Goal: Task Accomplishment & Management: Manage account settings

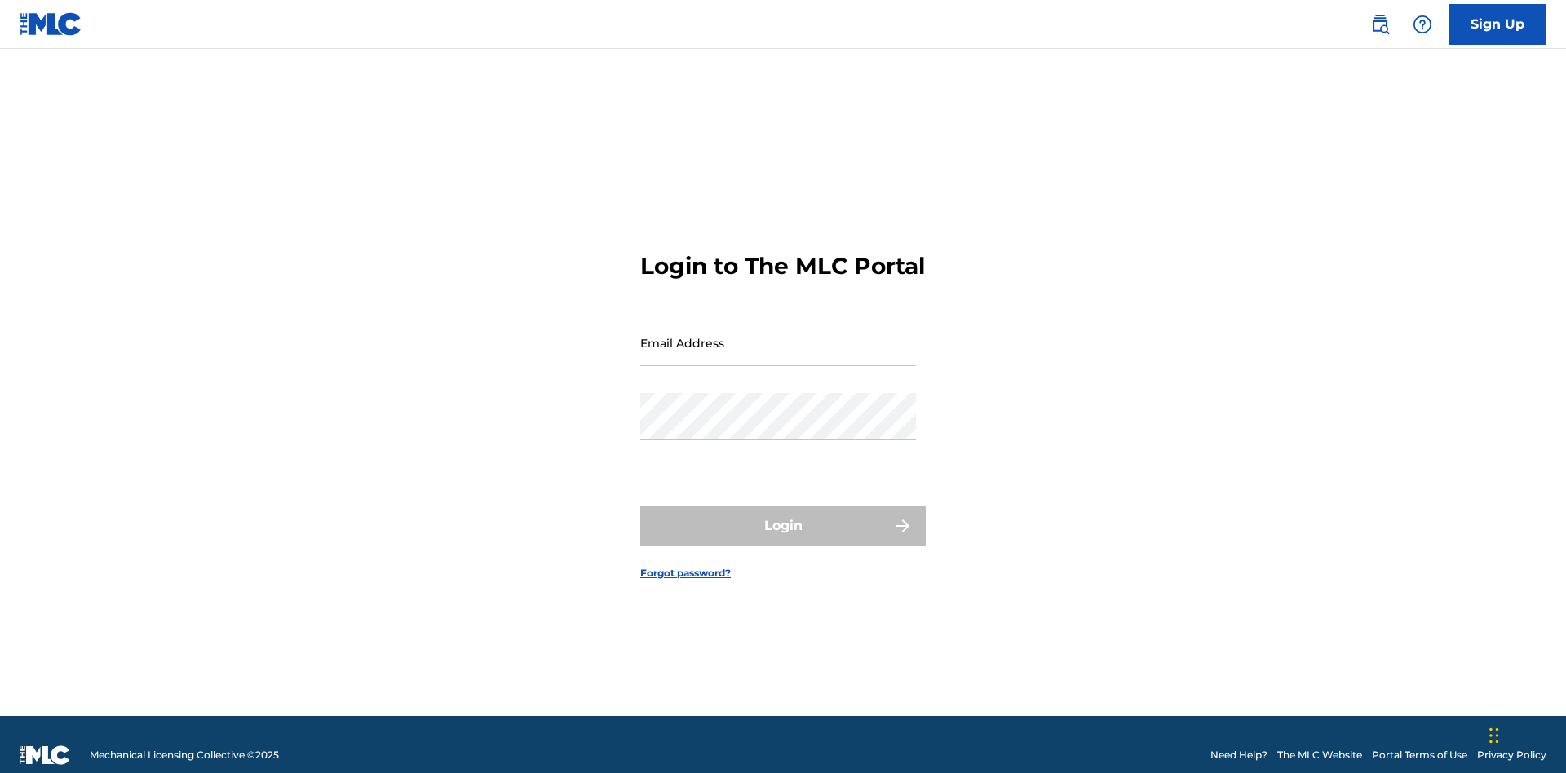
scroll to position [21, 0]
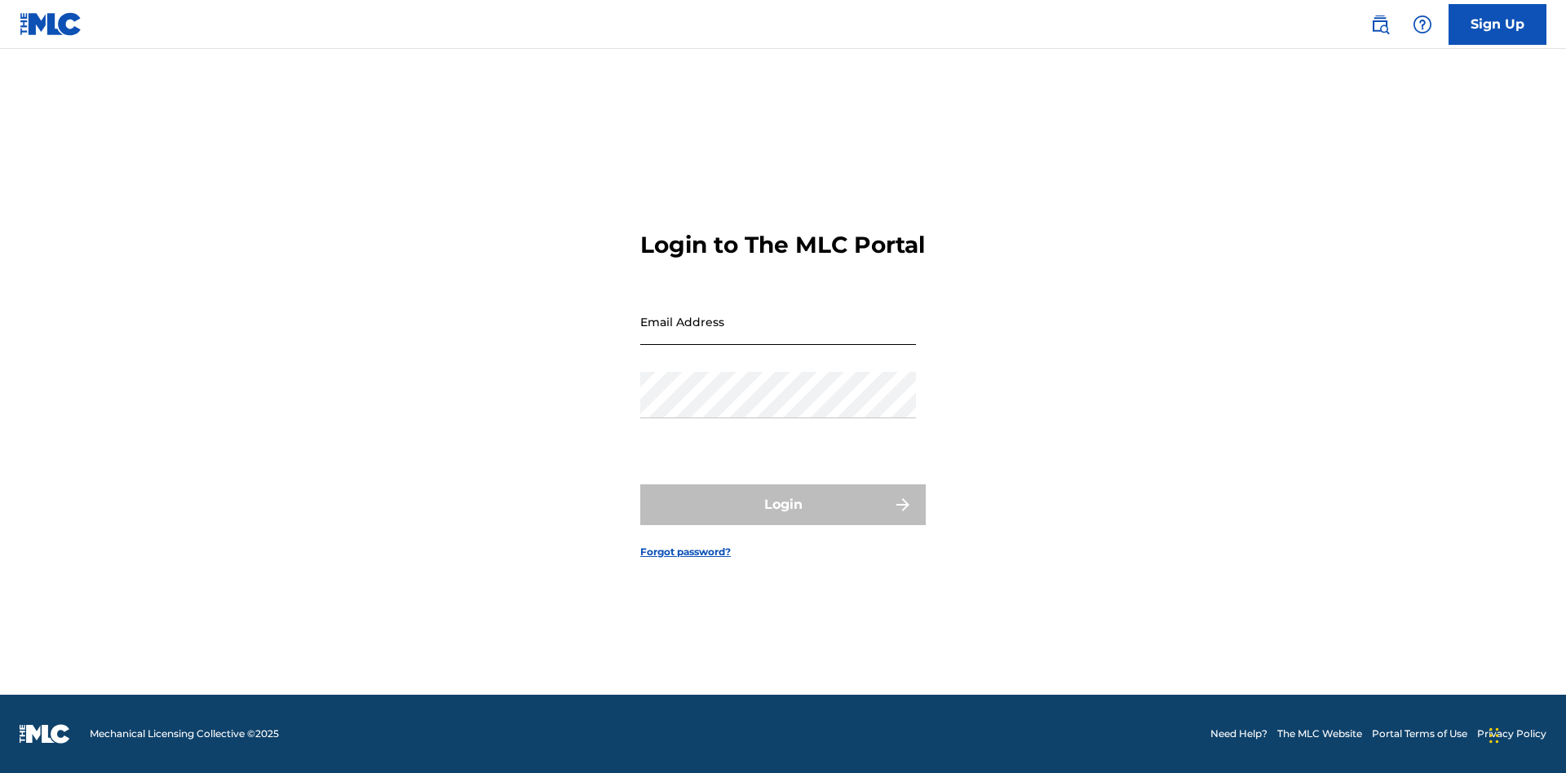
click at [778, 335] on input "Email Address" at bounding box center [778, 322] width 276 height 47
type input "[PERSON_NAME][EMAIL_ADDRESS][PERSON_NAME][DOMAIN_NAME]"
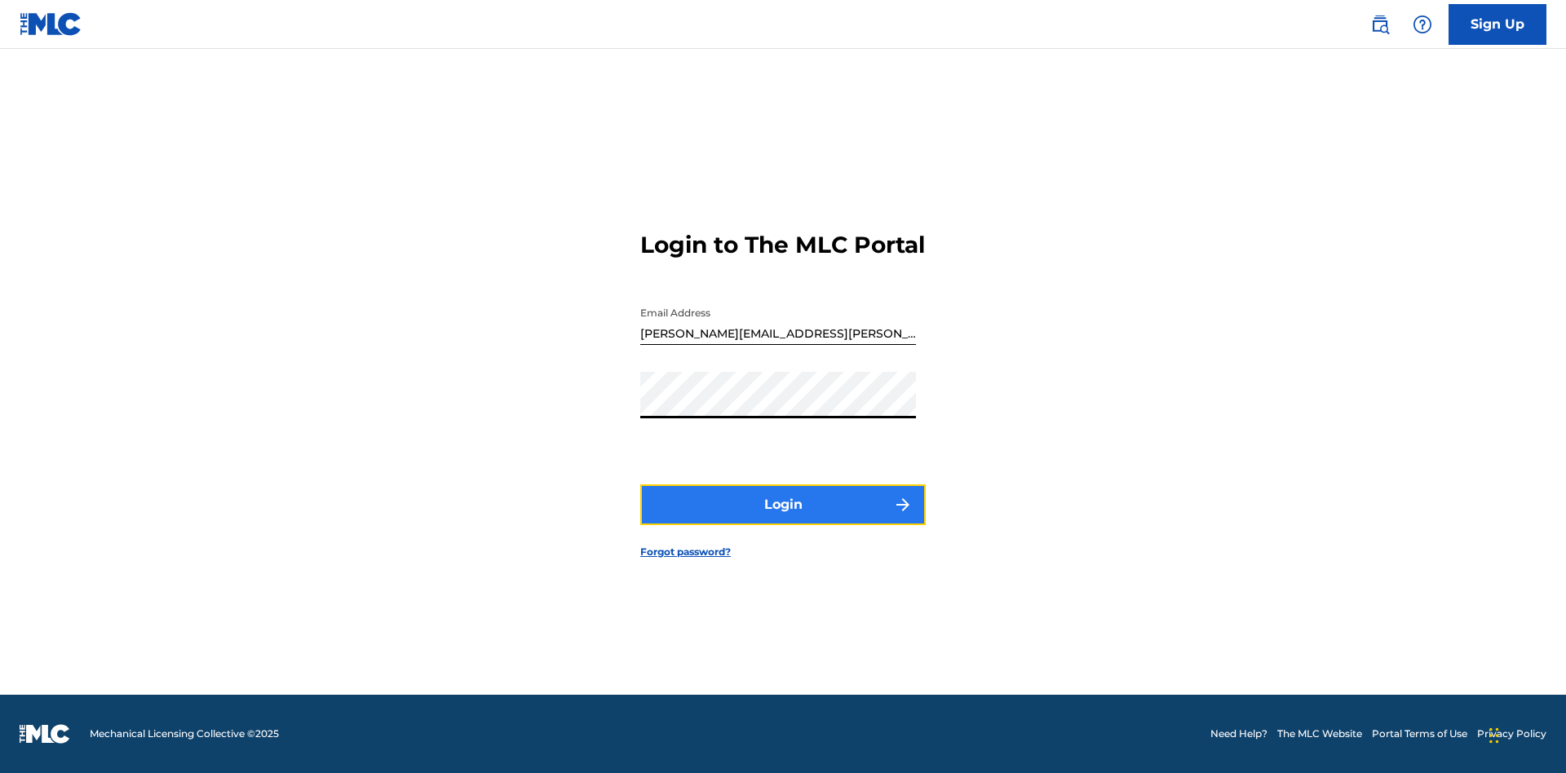
click at [783, 519] on button "Login" at bounding box center [783, 505] width 286 height 41
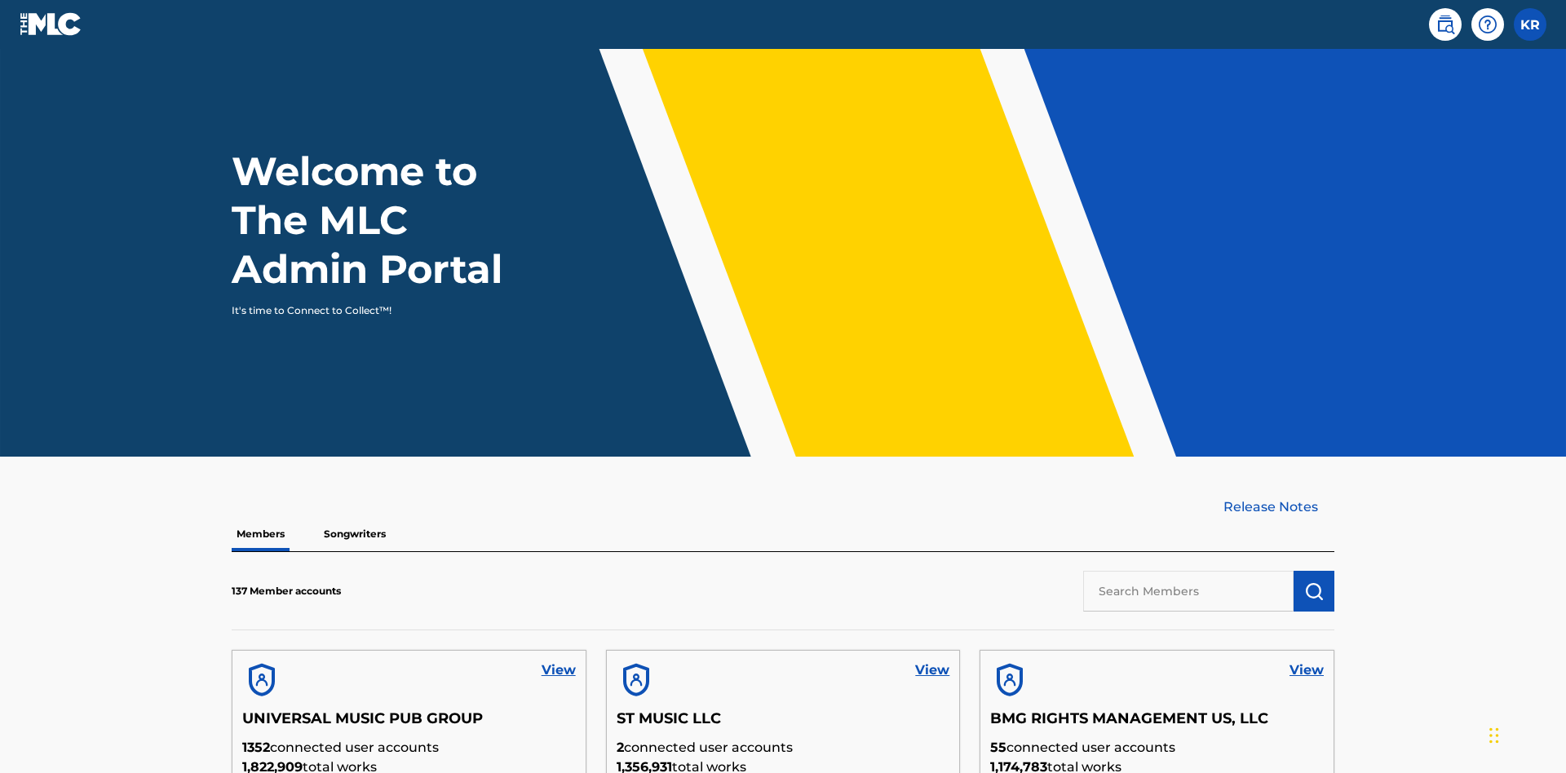
click at [1189, 571] on input "text" at bounding box center [1188, 591] width 210 height 41
click at [1314, 582] on img "submit" at bounding box center [1314, 592] width 20 height 20
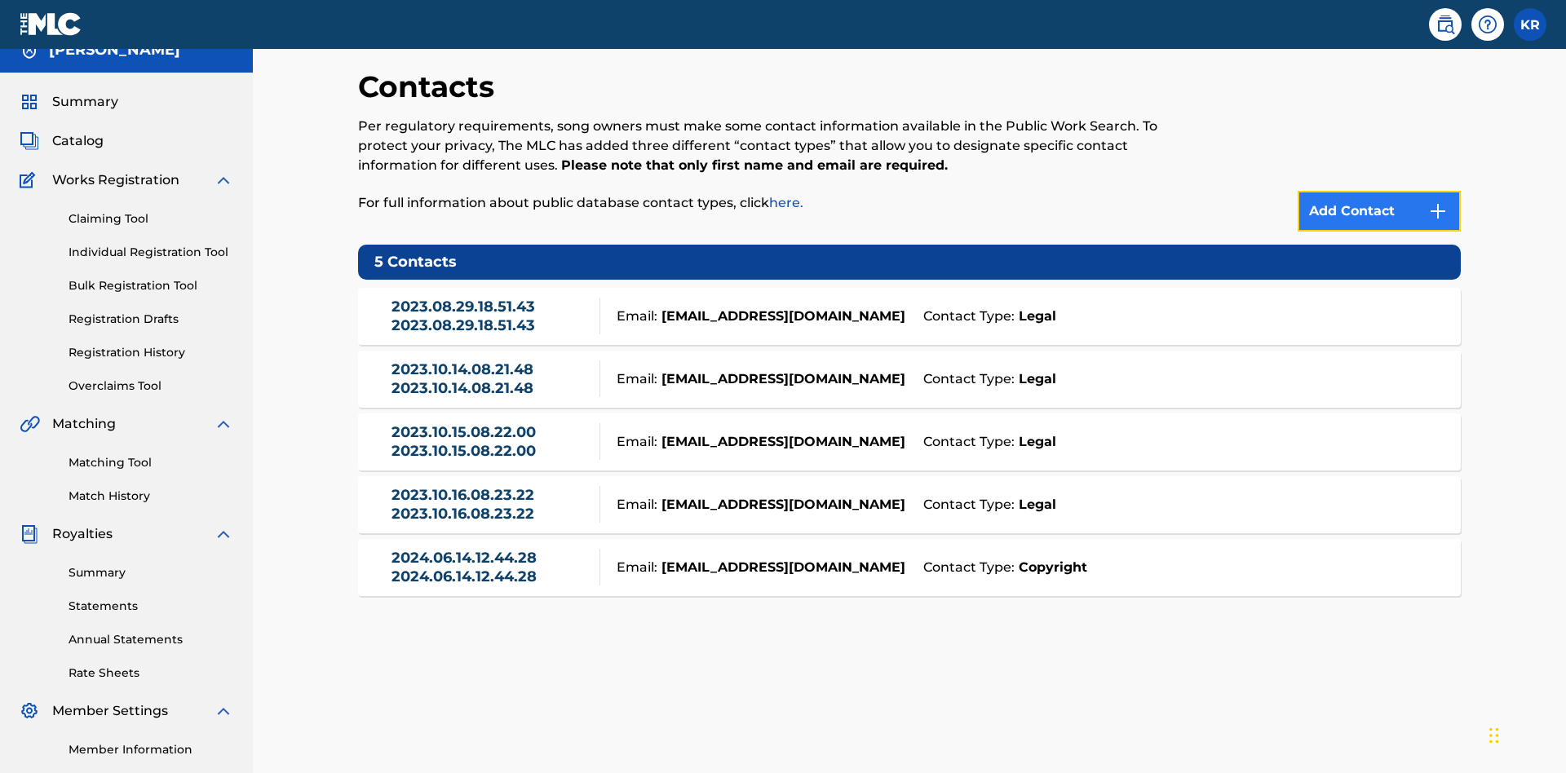
click at [1438, 202] on img at bounding box center [1438, 212] width 20 height 20
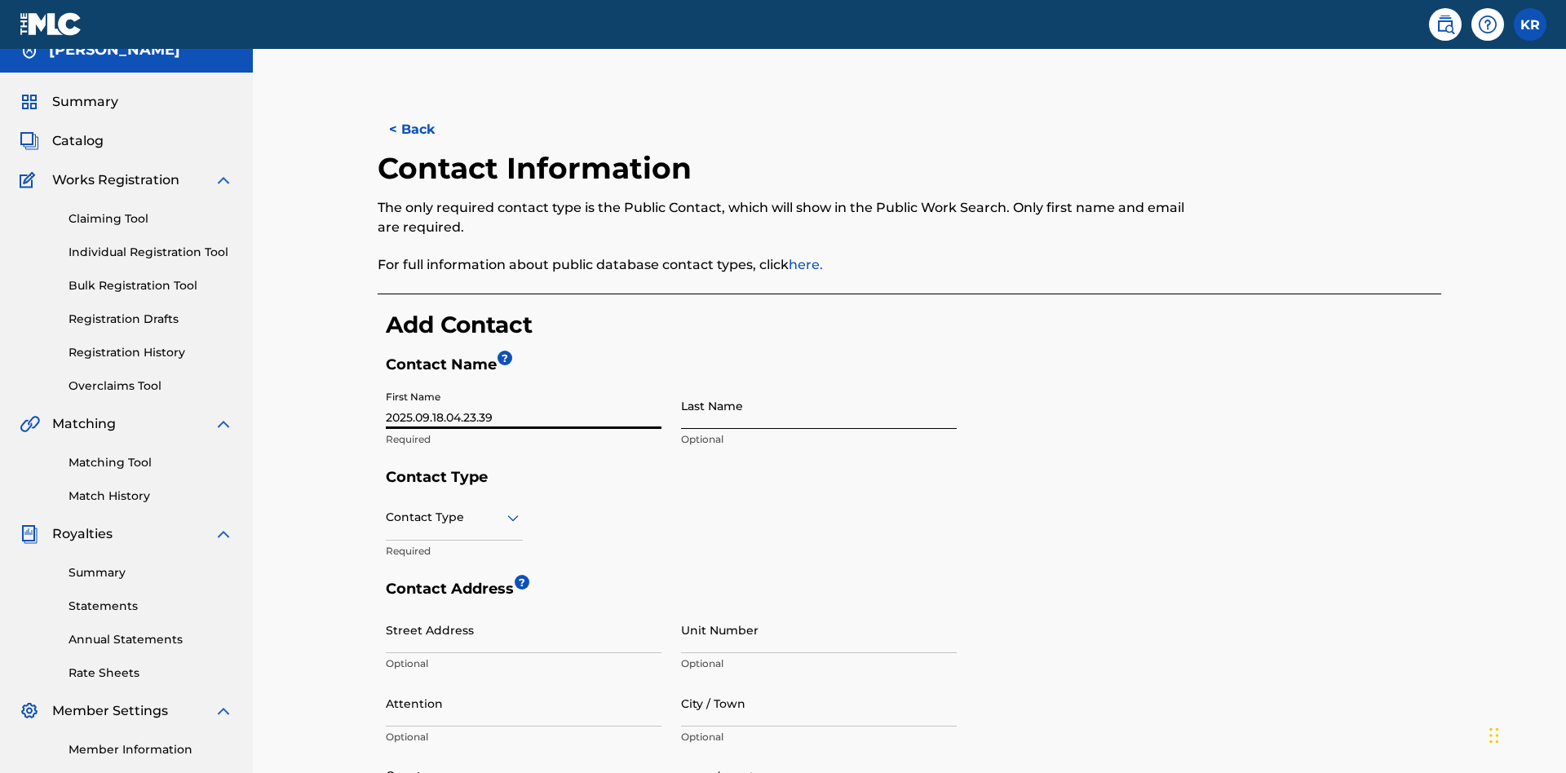
type input "2025.09.18.04.23.39"
click at [819, 383] on input "Last Name" at bounding box center [819, 406] width 276 height 47
type input "2025.09.18.04.23.39"
click at [387, 509] on input "text" at bounding box center [387, 517] width 3 height 17
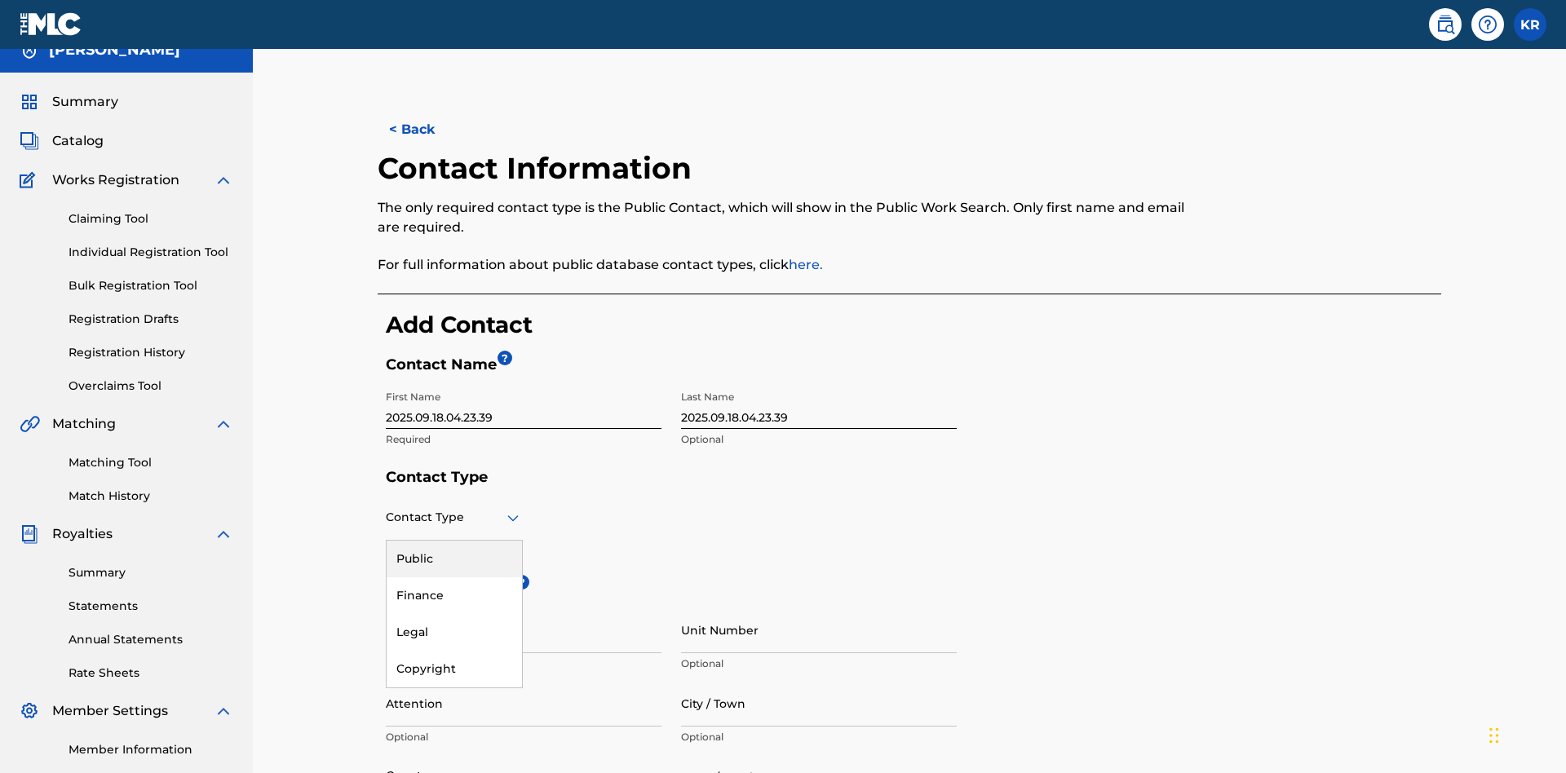
click at [454, 614] on div "Legal" at bounding box center [454, 632] width 135 height 37
click at [819, 680] on input "City / Town" at bounding box center [819, 703] width 276 height 47
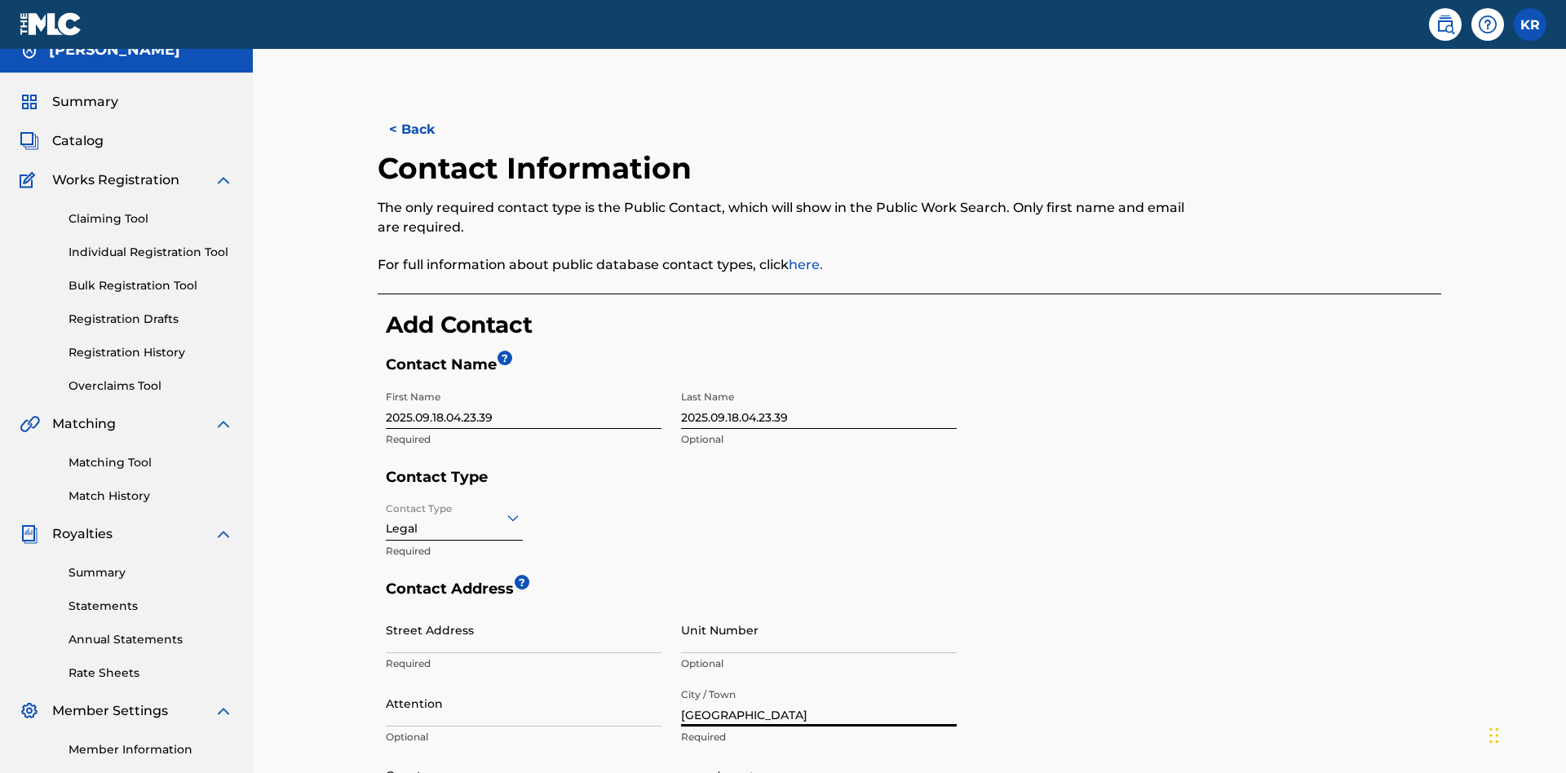
scroll to position [431, 0]
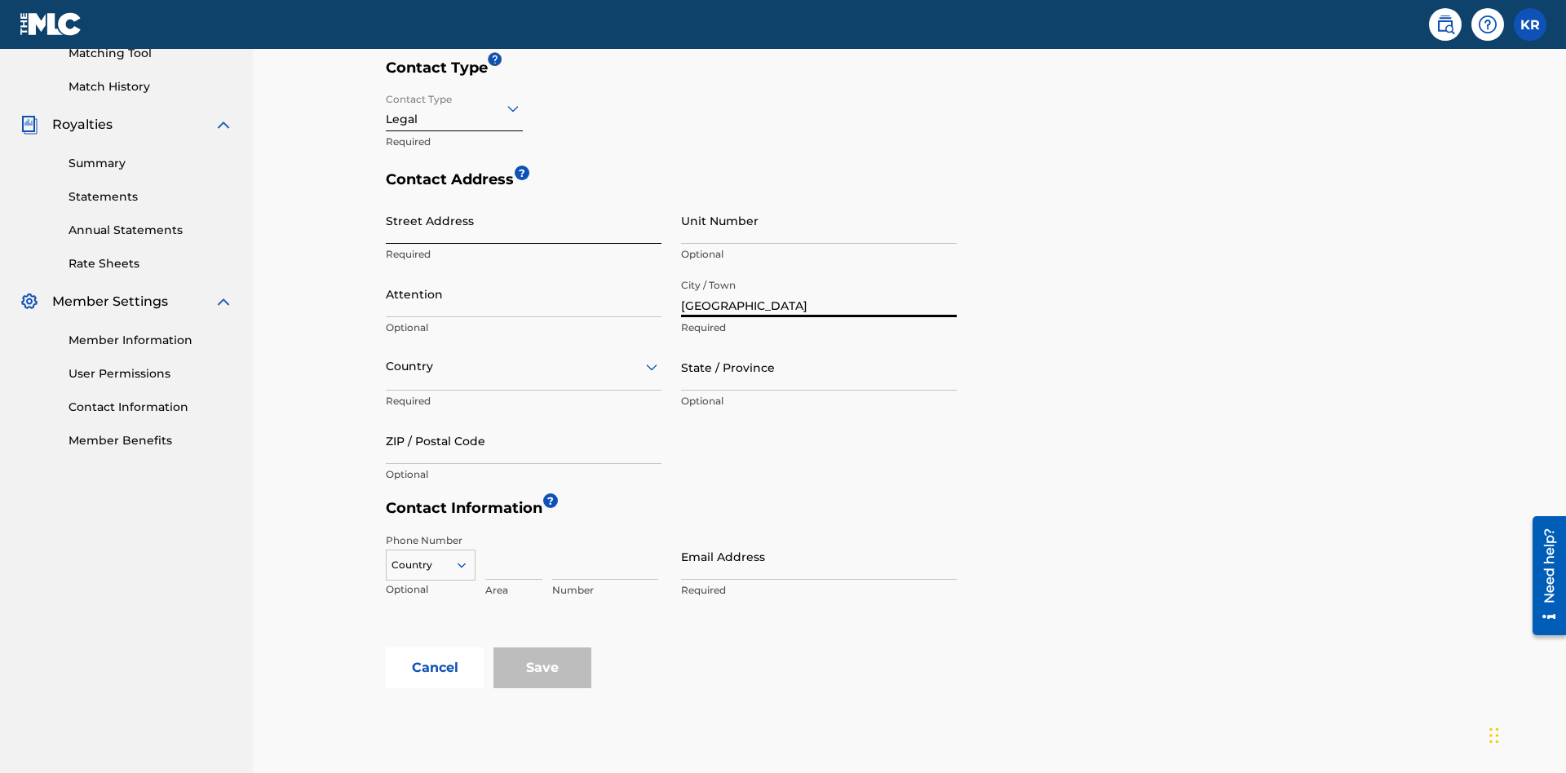
type input "[GEOGRAPHIC_DATA]"
click at [524, 197] on input "Street Address" at bounding box center [524, 220] width 276 height 47
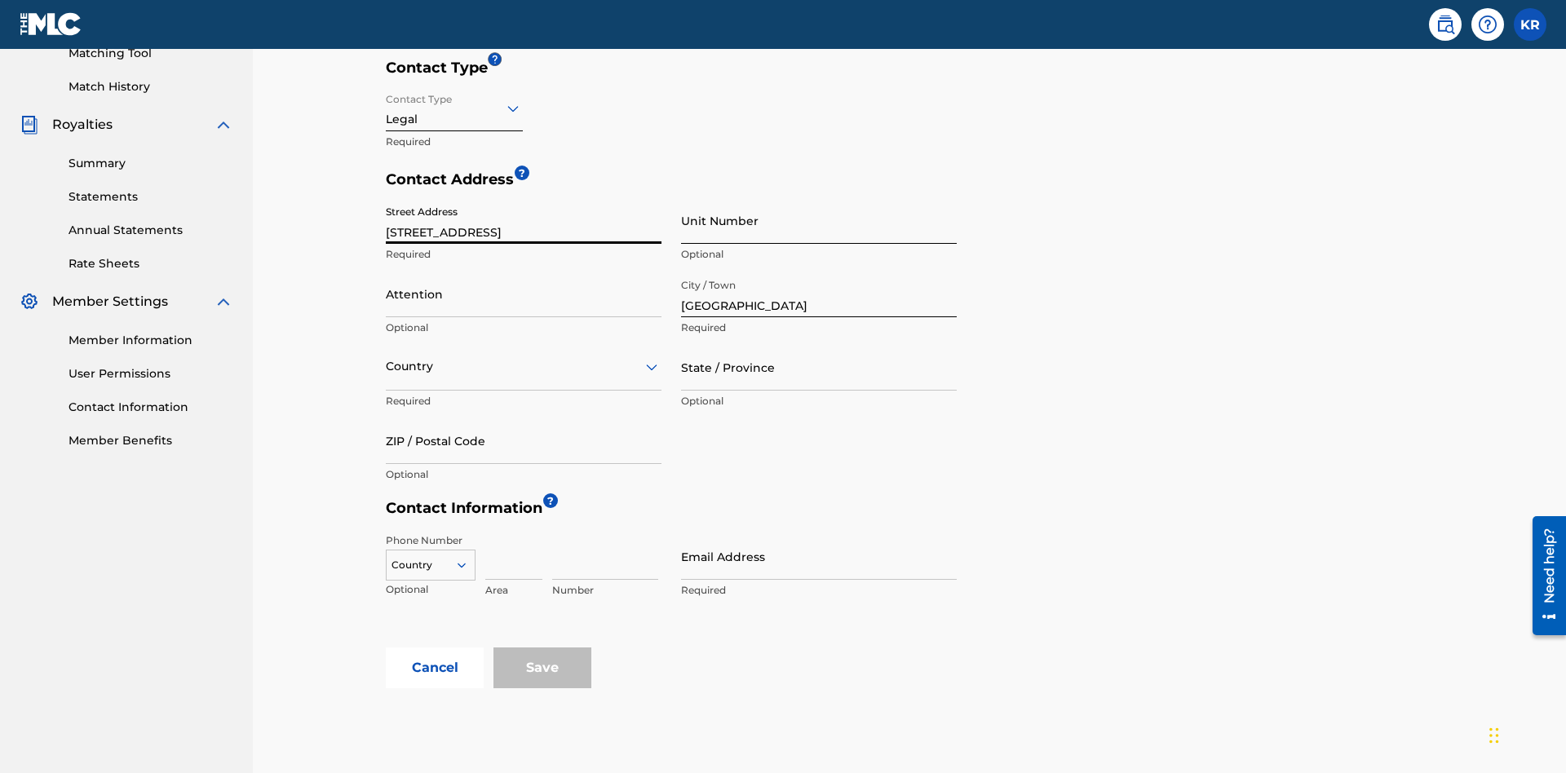
type input "[STREET_ADDRESS]"
click at [819, 197] on input "Unit Number" at bounding box center [819, 220] width 276 height 47
type input "3B"
click at [524, 271] on input "Attention" at bounding box center [524, 294] width 276 height 47
type input "[PERSON_NAME]"
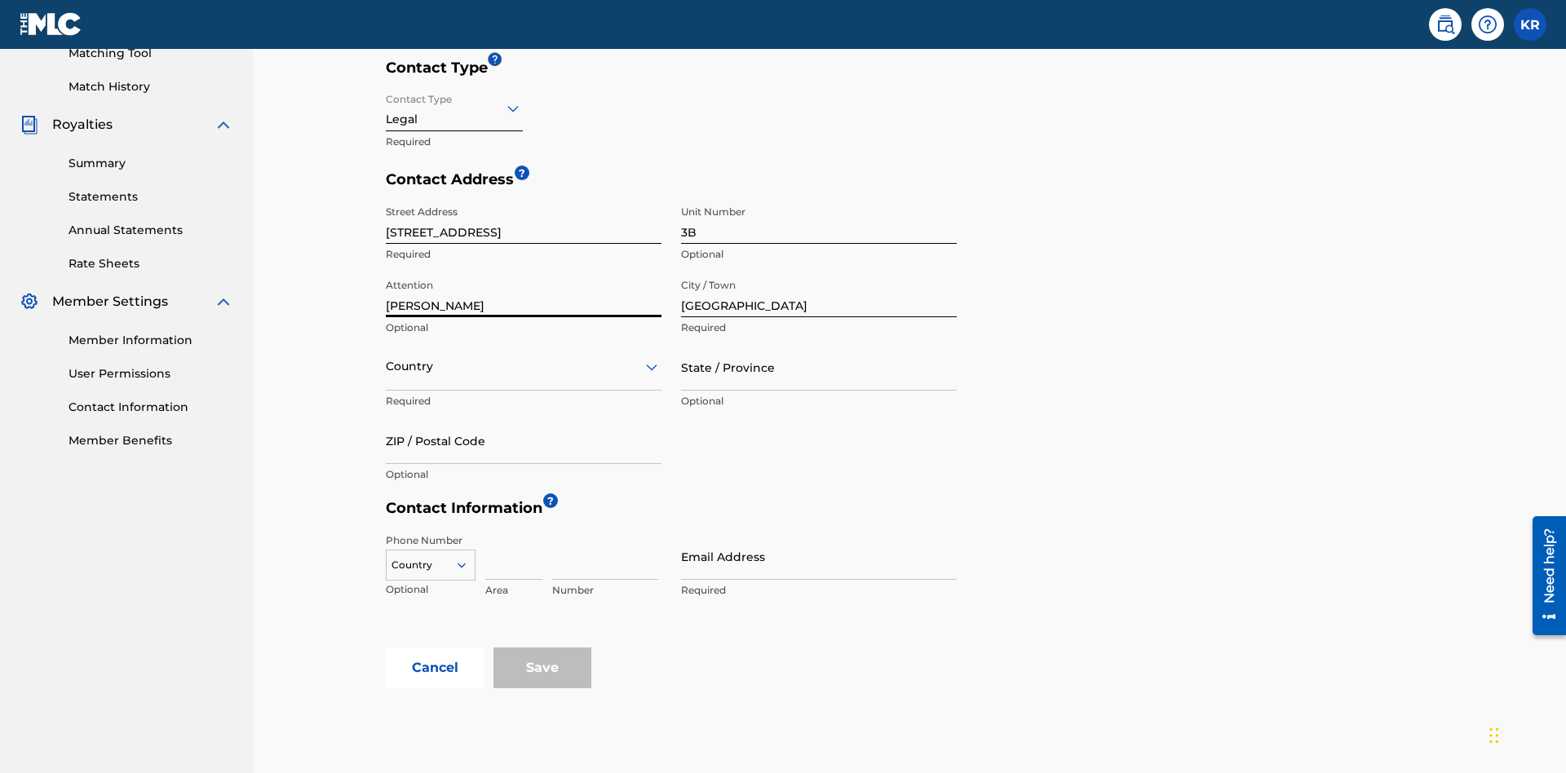
click at [387, 358] on input "text" at bounding box center [387, 366] width 3 height 17
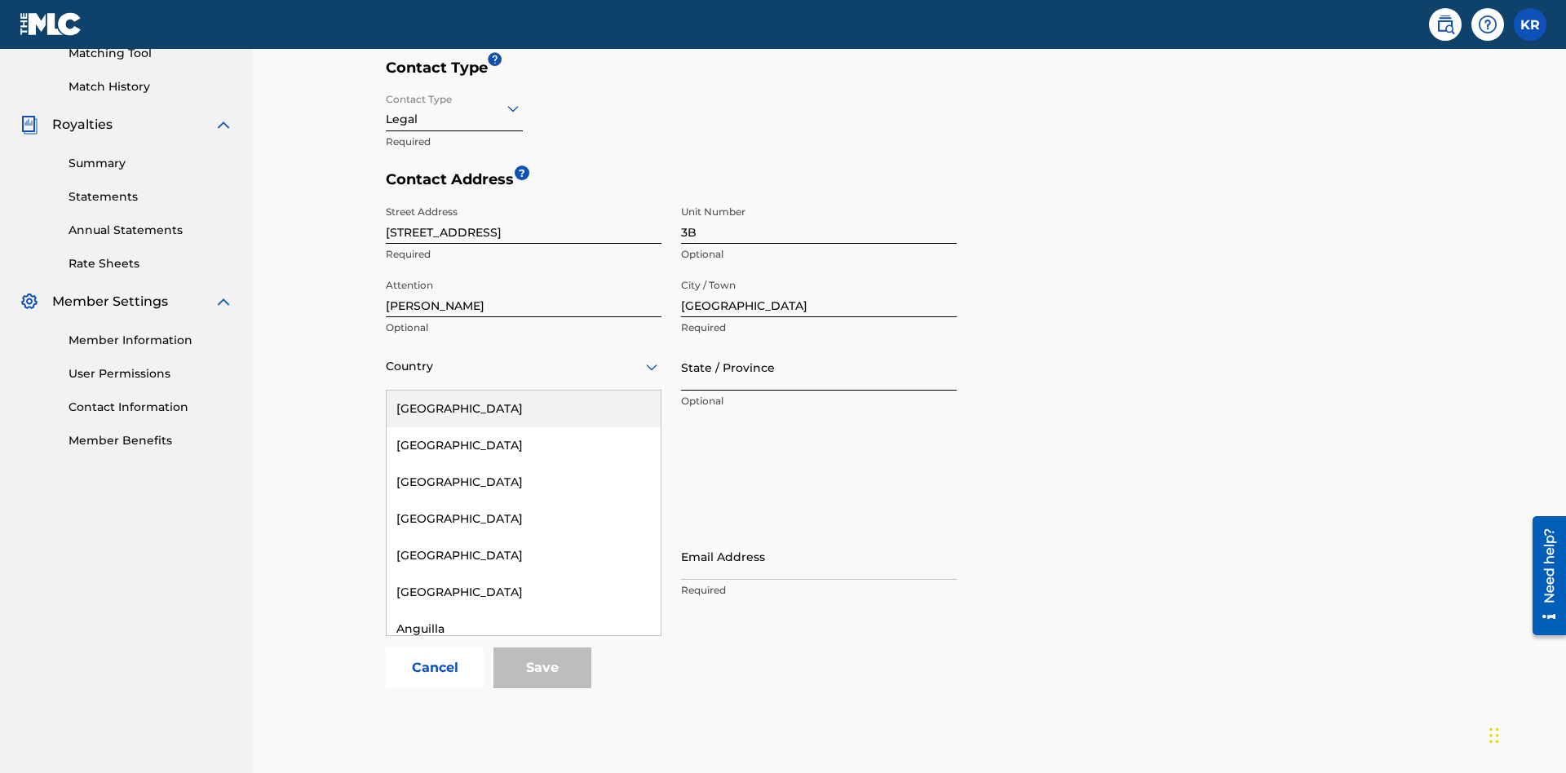
click at [819, 344] on input "State / Province" at bounding box center [819, 367] width 276 height 47
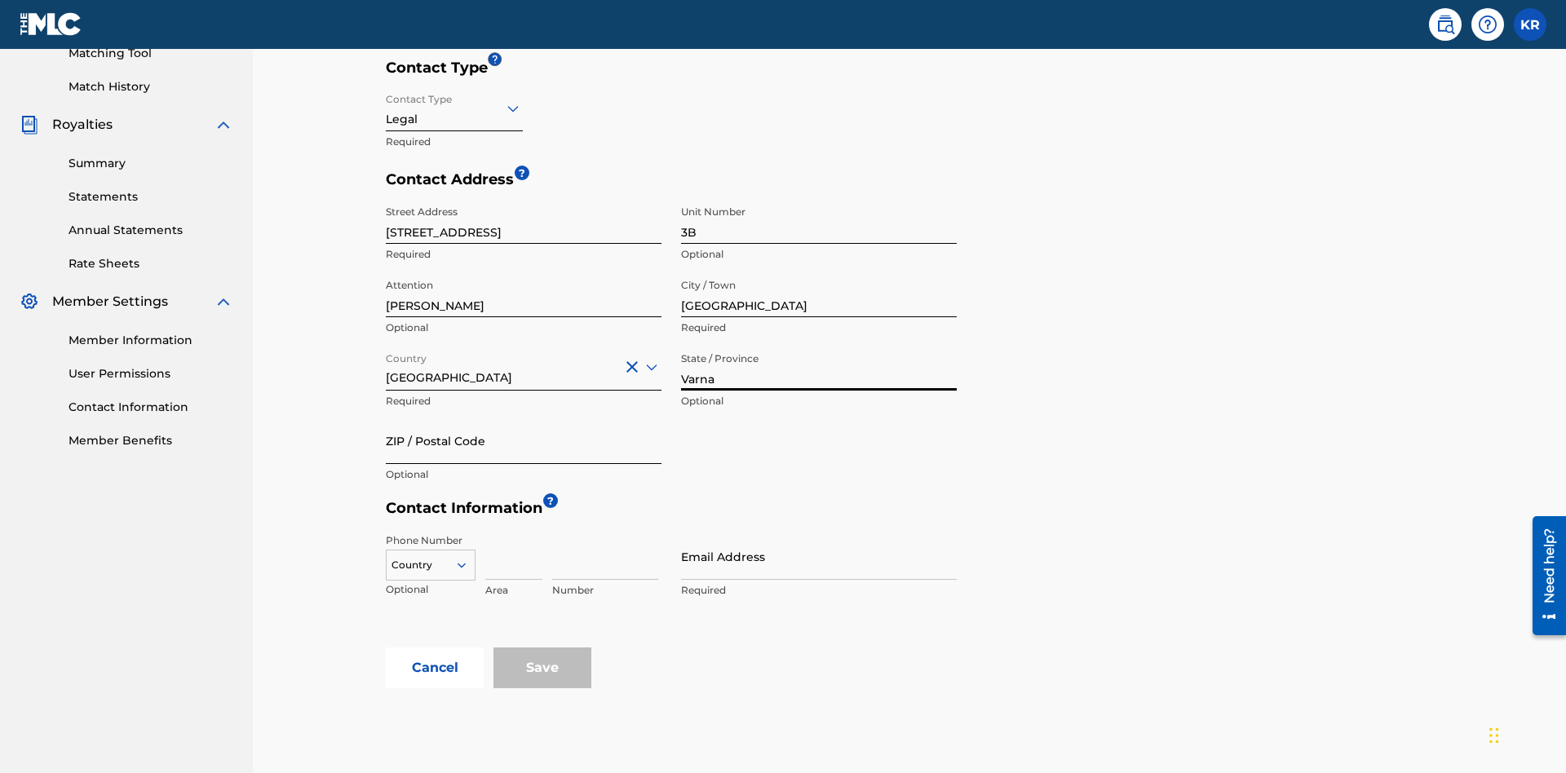
type input "Varna"
click at [524, 418] on input "ZIP / Postal Code" at bounding box center [524, 441] width 276 height 47
type input "V5X 2Z9"
click at [468, 558] on icon at bounding box center [461, 565] width 15 height 15
click at [431, 574] on div "US, [GEOGRAPHIC_DATA] +1" at bounding box center [431, 606] width 88 height 64
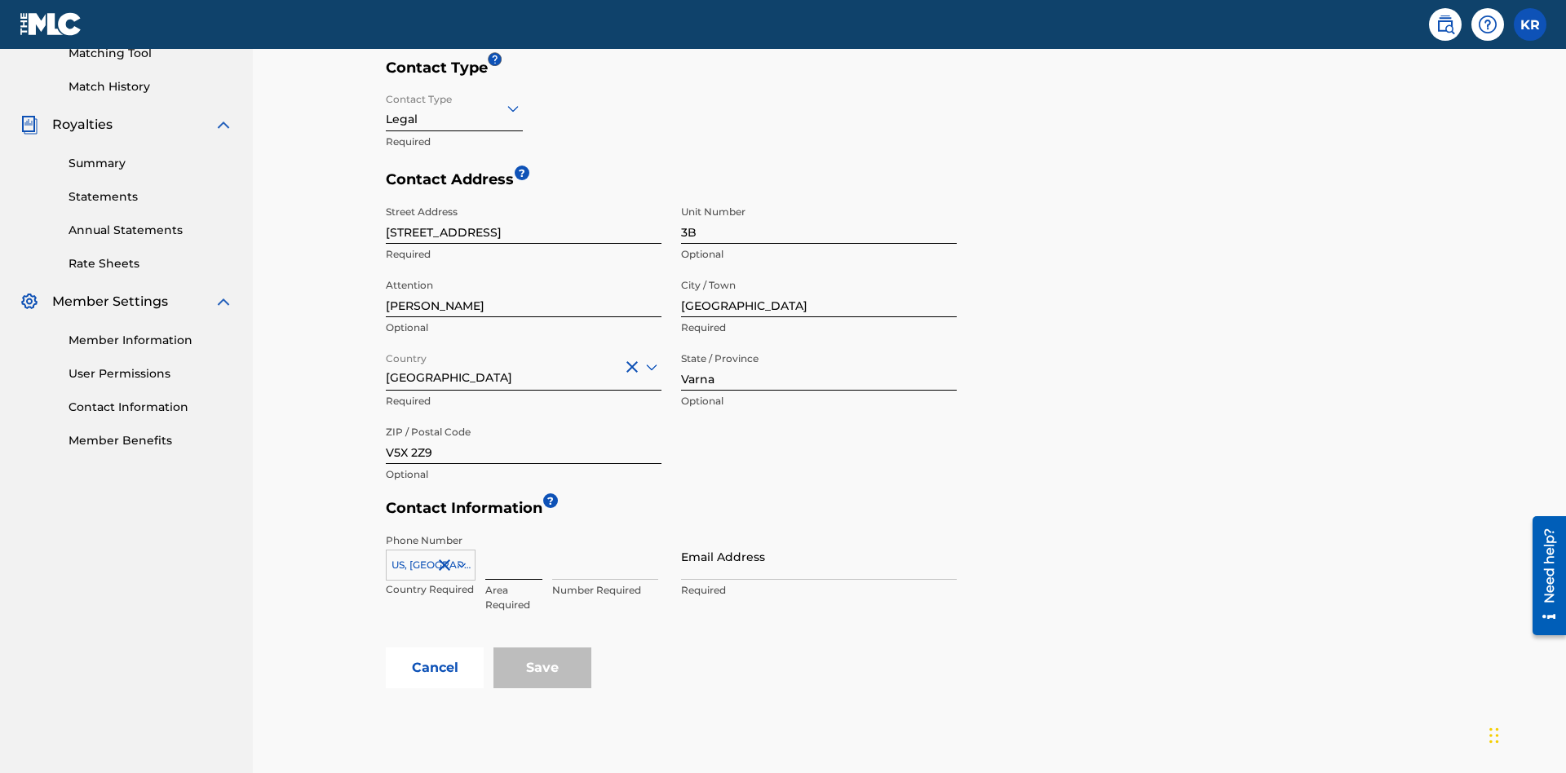
click at [514, 534] on input at bounding box center [513, 557] width 57 height 47
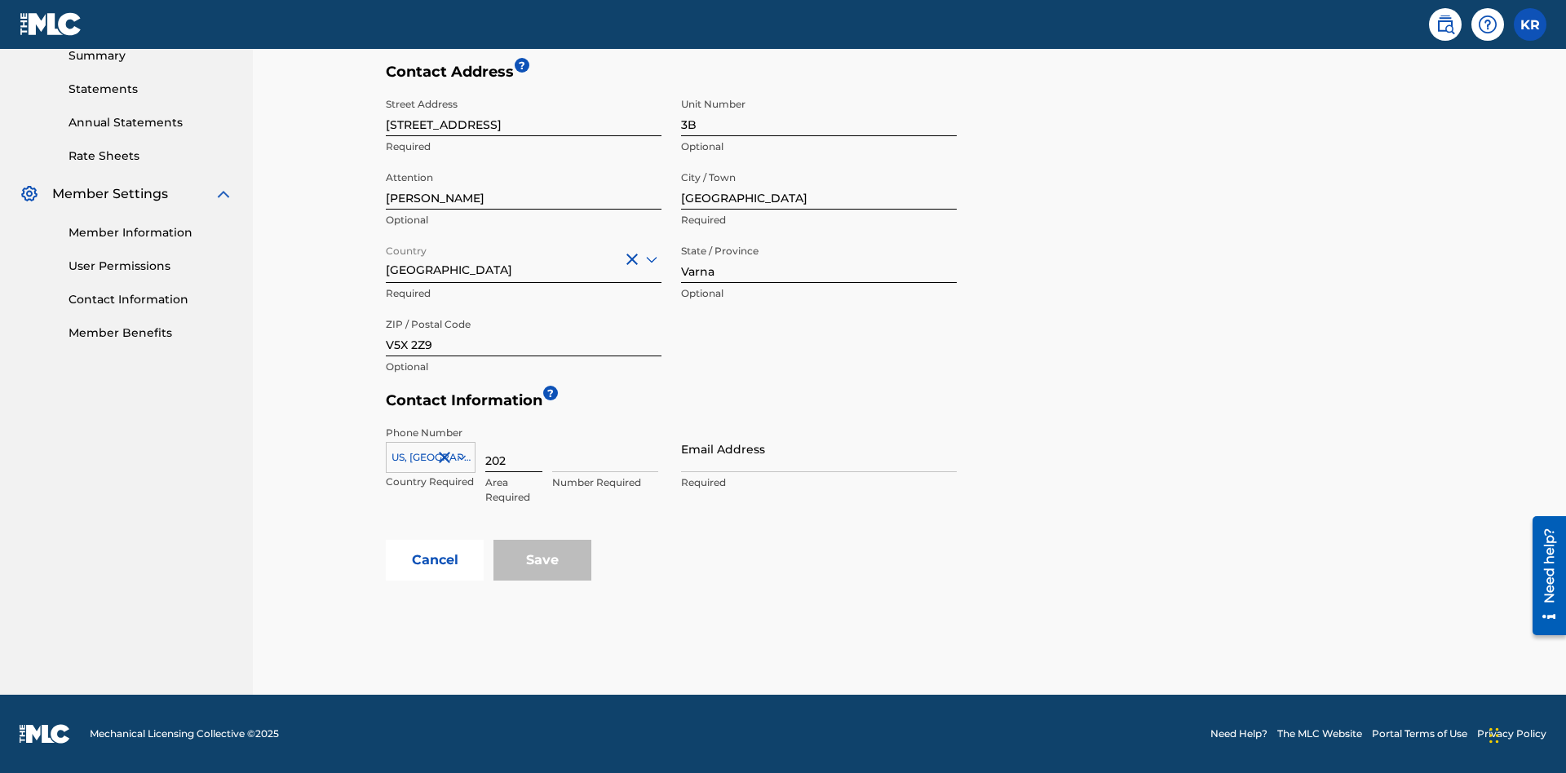
scroll to position [0, 0]
type input "202"
click at [605, 449] on input at bounding box center [605, 449] width 106 height 47
type input "1234567"
click at [819, 449] on input "Email Address" at bounding box center [819, 449] width 276 height 47
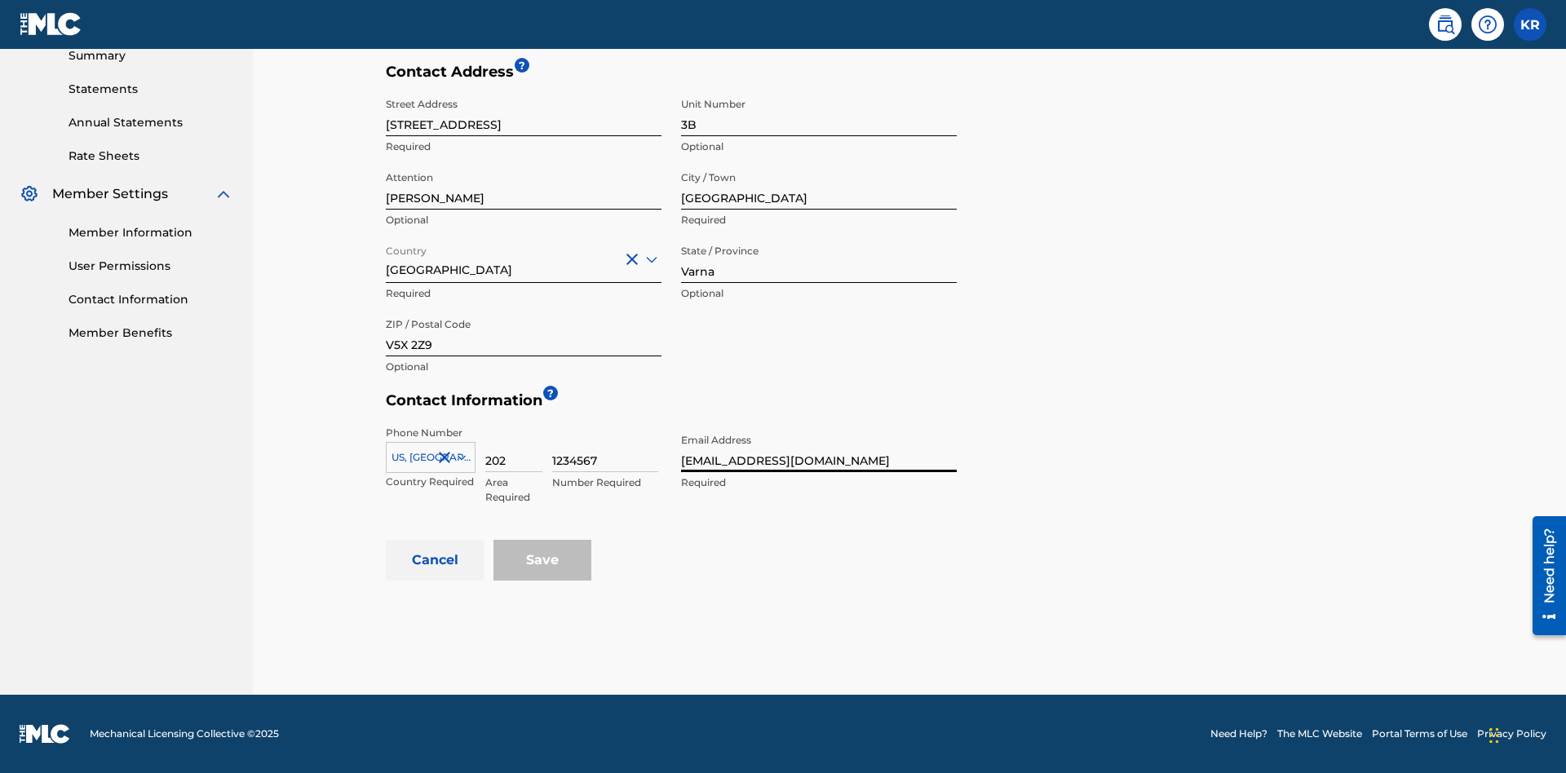
type input "[EMAIL_ADDRESS][DOMAIN_NAME]"
click at [435, 560] on button "Cancel" at bounding box center [435, 560] width 98 height 41
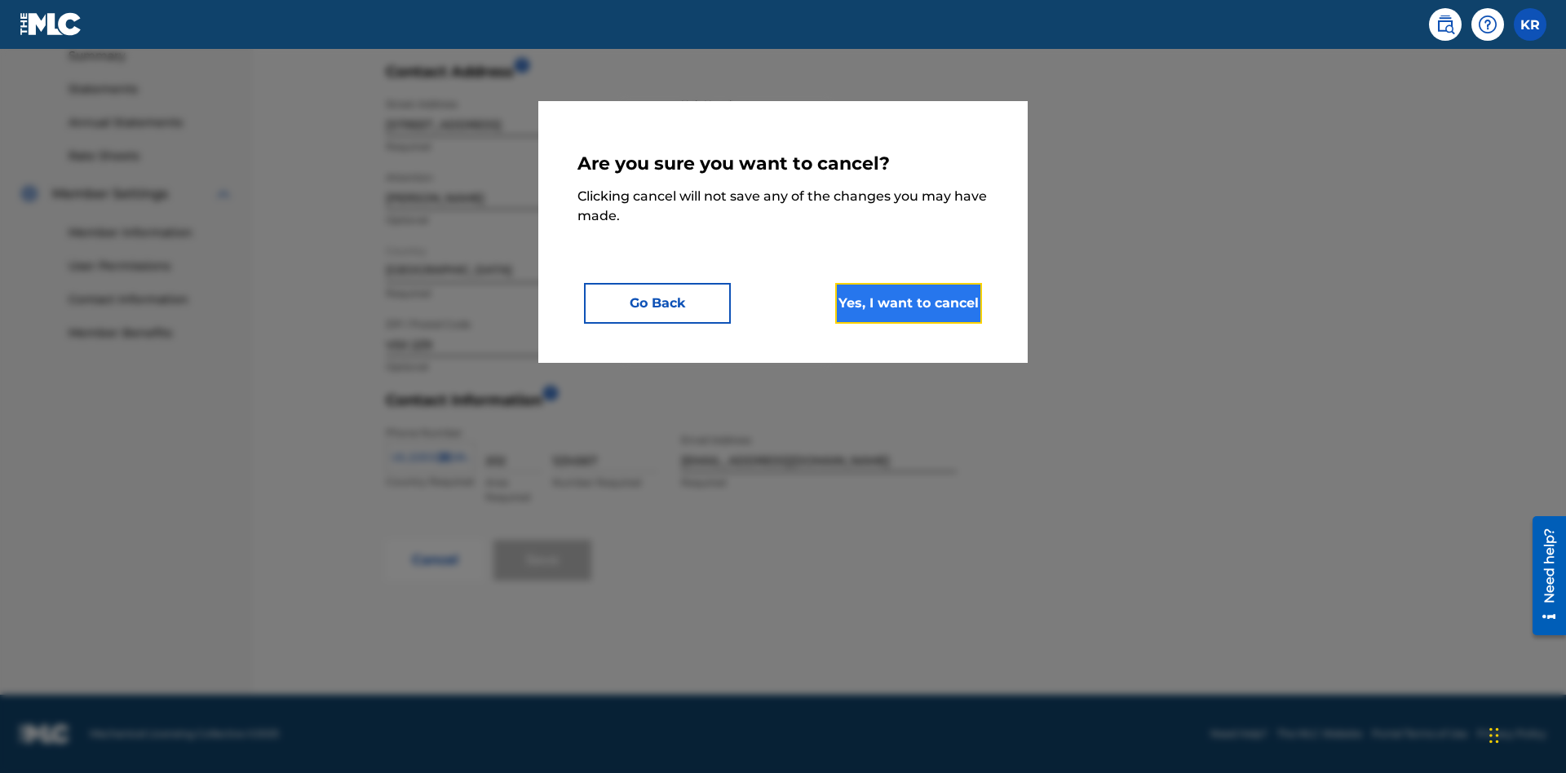
click at [909, 303] on button "Yes, I want to cancel" at bounding box center [908, 303] width 147 height 41
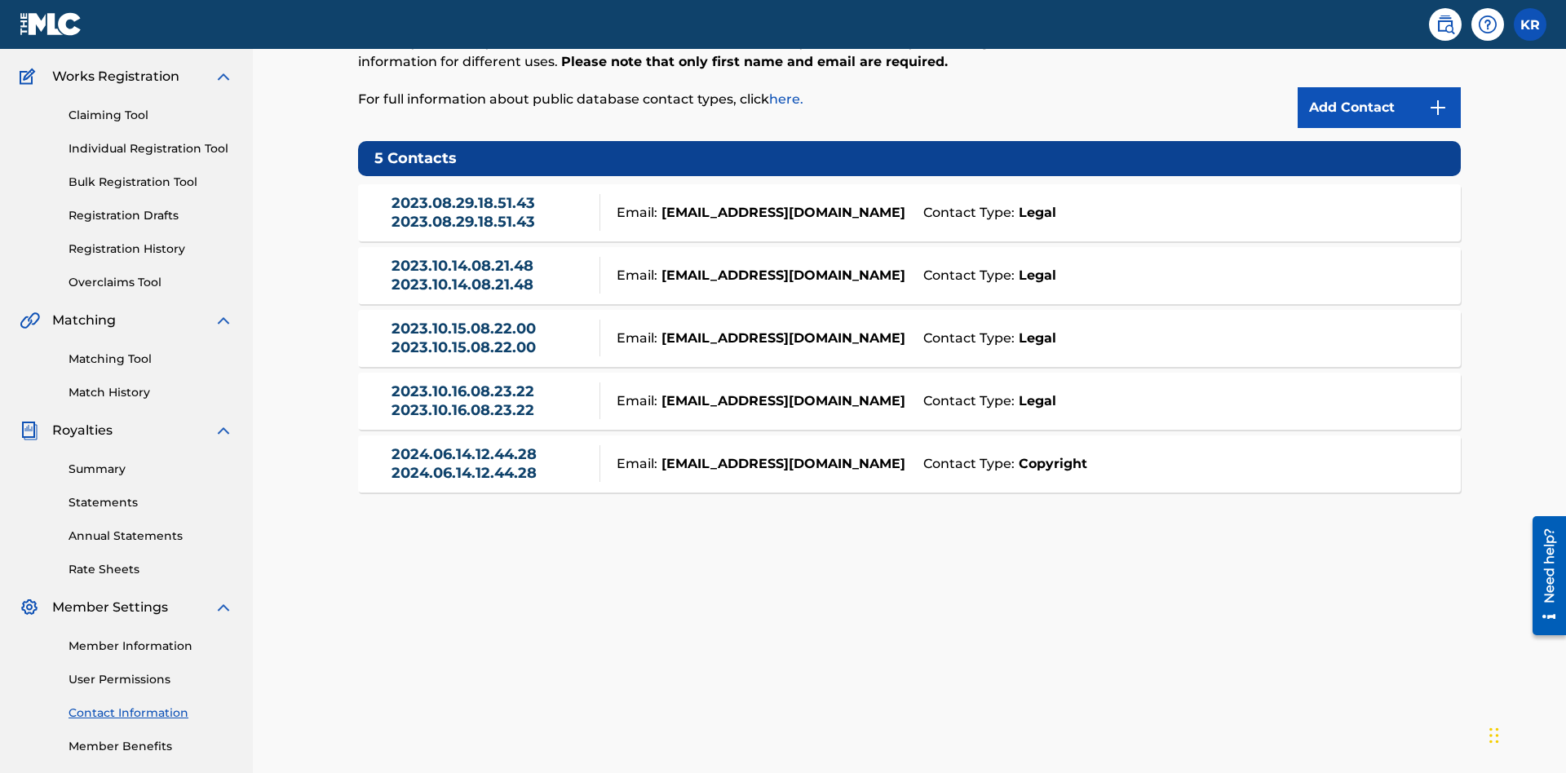
scroll to position [205, 0]
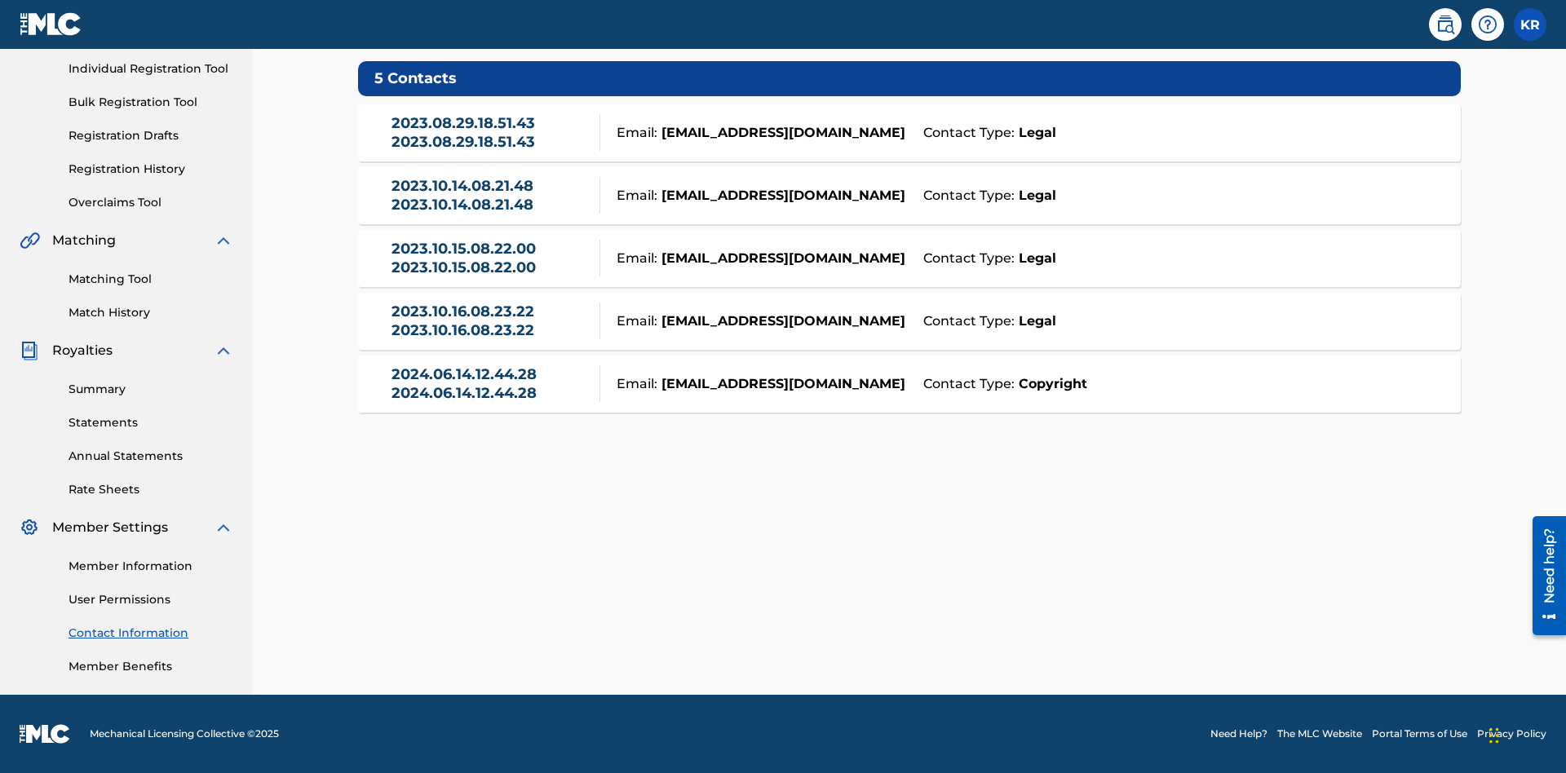
click at [910, 132] on div "Email: [EMAIL_ADDRESS][DOMAIN_NAME]" at bounding box center [757, 133] width 314 height 20
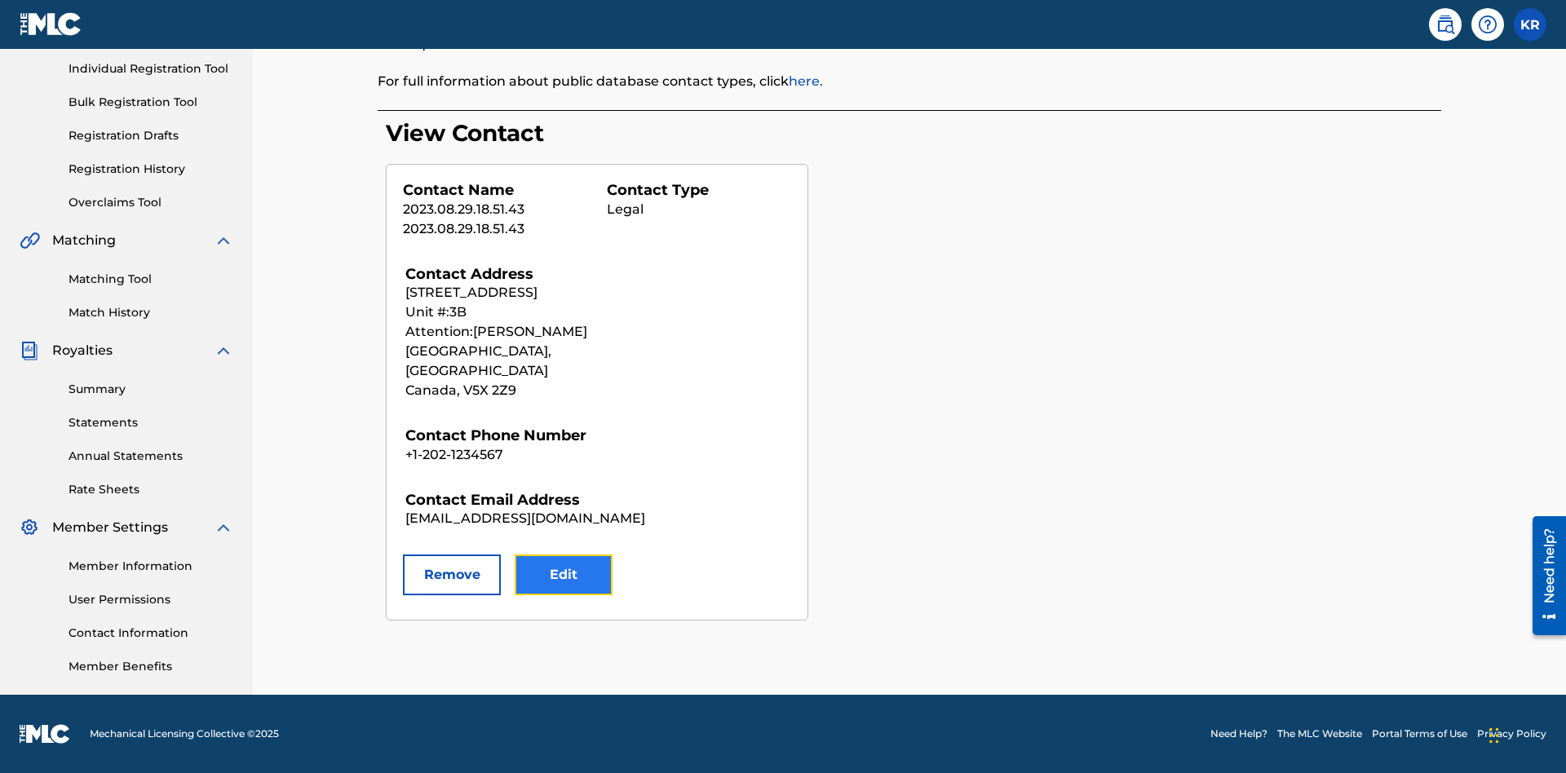
click at [564, 556] on button "Edit" at bounding box center [564, 575] width 98 height 41
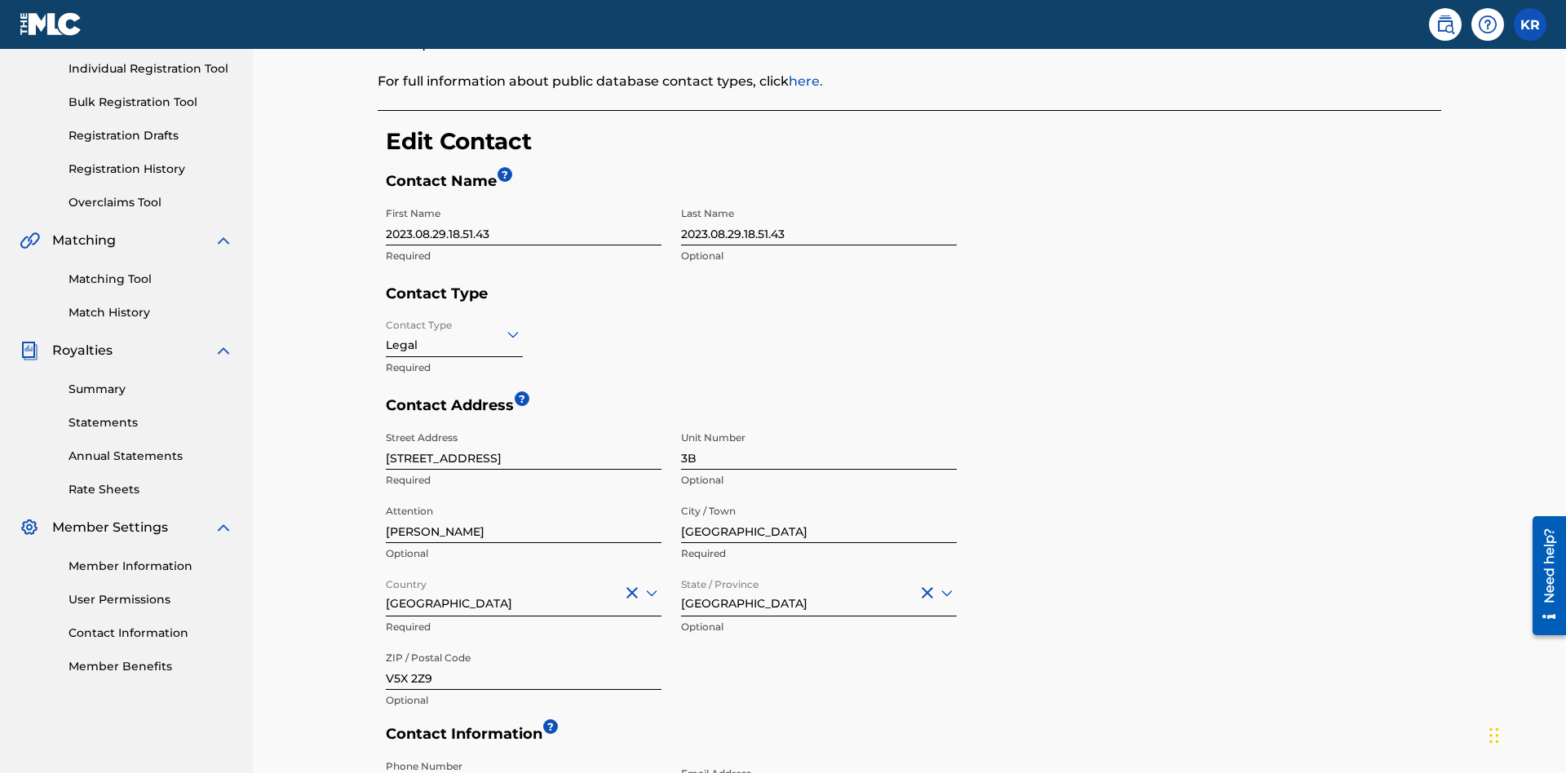
scroll to position [305, 0]
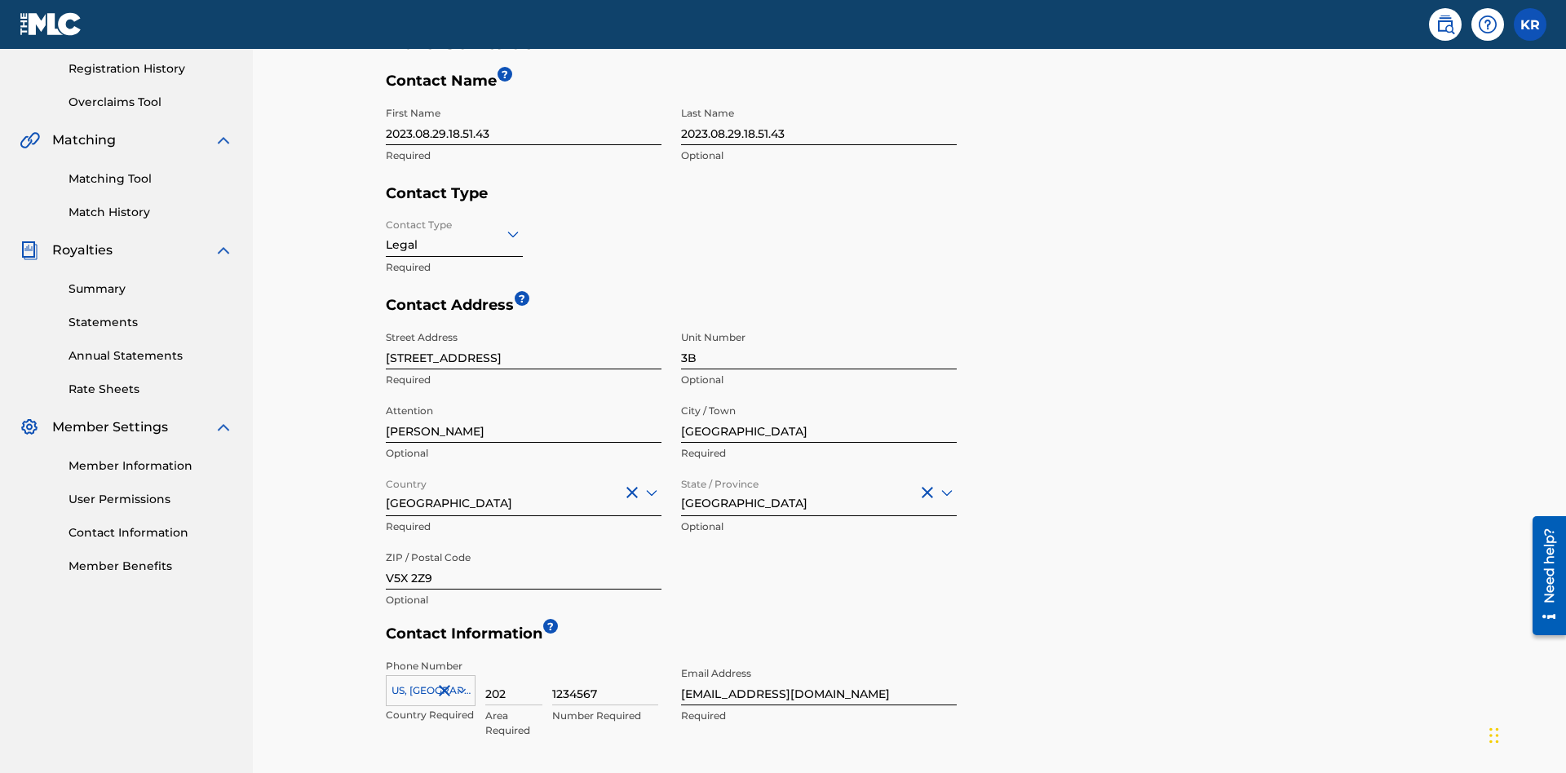
click at [524, 122] on input "2023.08.29.18.51.43" at bounding box center [524, 122] width 276 height 47
type input "2025.09.18.04.24.54"
click at [819, 122] on input "2023.08.29.18.51.43" at bounding box center [819, 122] width 276 height 47
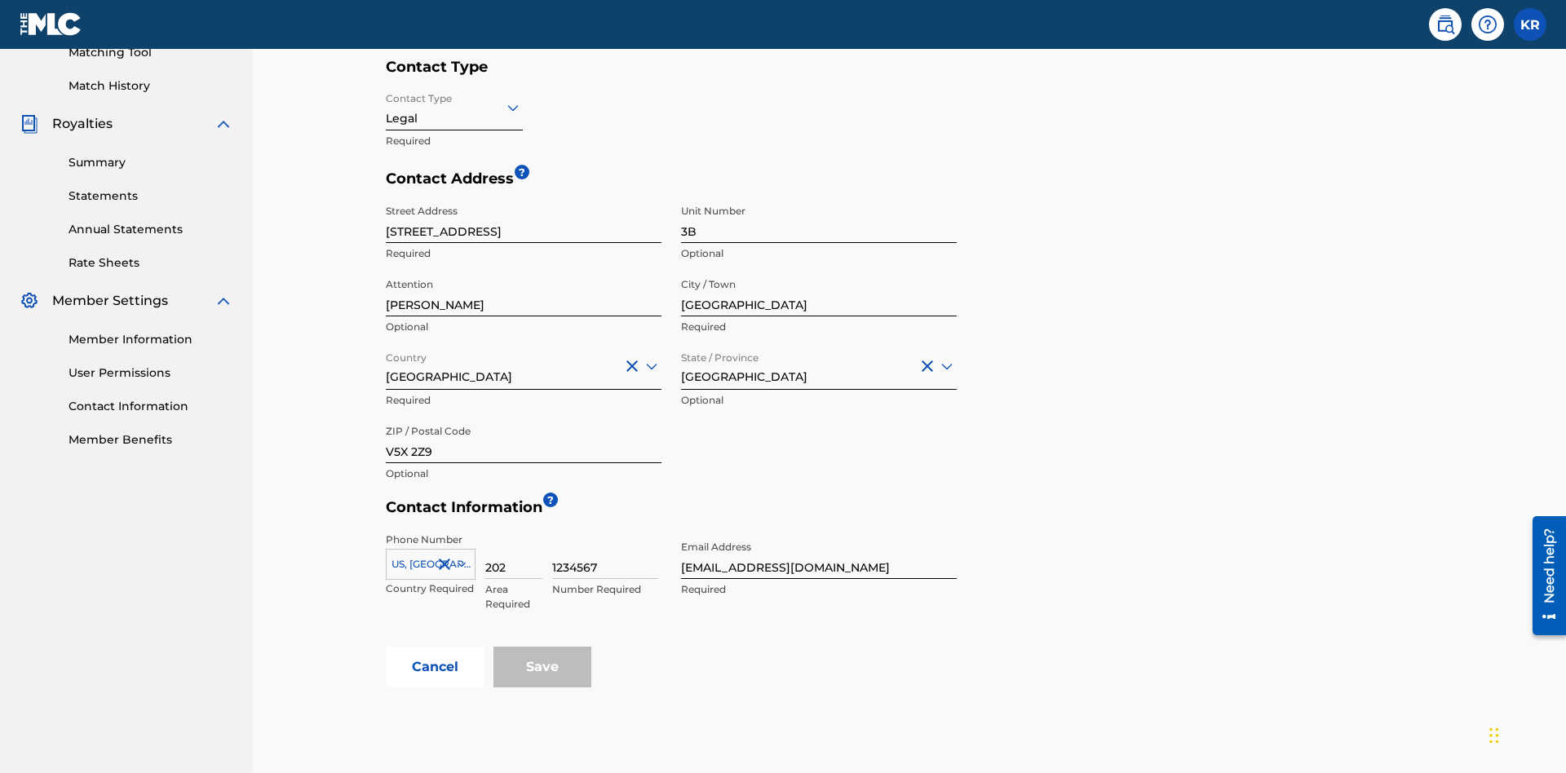
type input "2025.09.18.04.24.54"
click at [387, 107] on input "Contact Type" at bounding box center [387, 107] width 3 height 17
click at [454, 222] on div "Legal" at bounding box center [454, 222] width 135 height 37
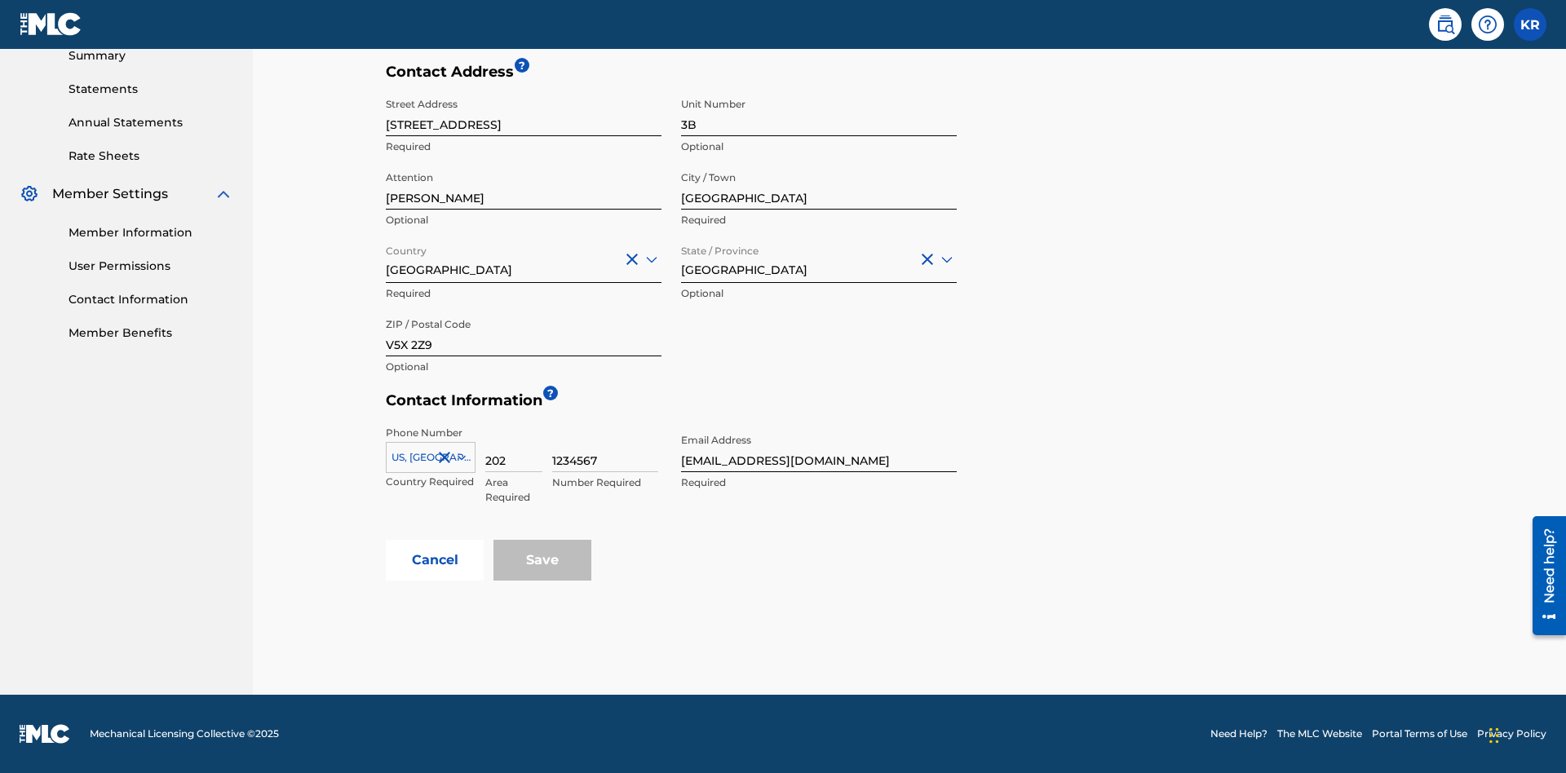
click at [819, 186] on input "[GEOGRAPHIC_DATA]" at bounding box center [819, 186] width 276 height 47
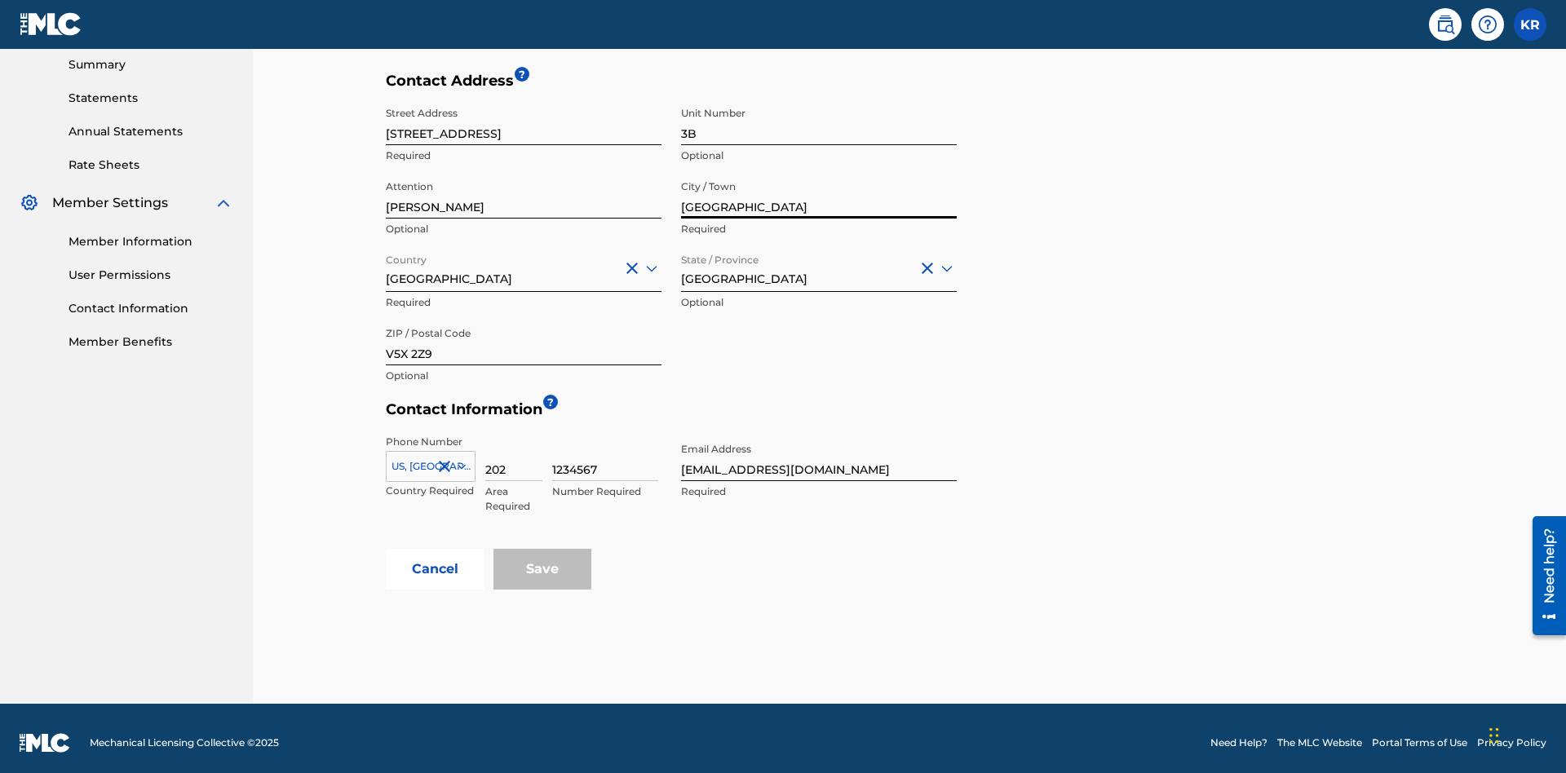
type input "[GEOGRAPHIC_DATA]"
click at [524, 122] on input "[STREET_ADDRESS]" at bounding box center [524, 122] width 276 height 47
type input "[STREET_ADDRESS]"
click at [819, 122] on input "3B" at bounding box center [819, 122] width 276 height 47
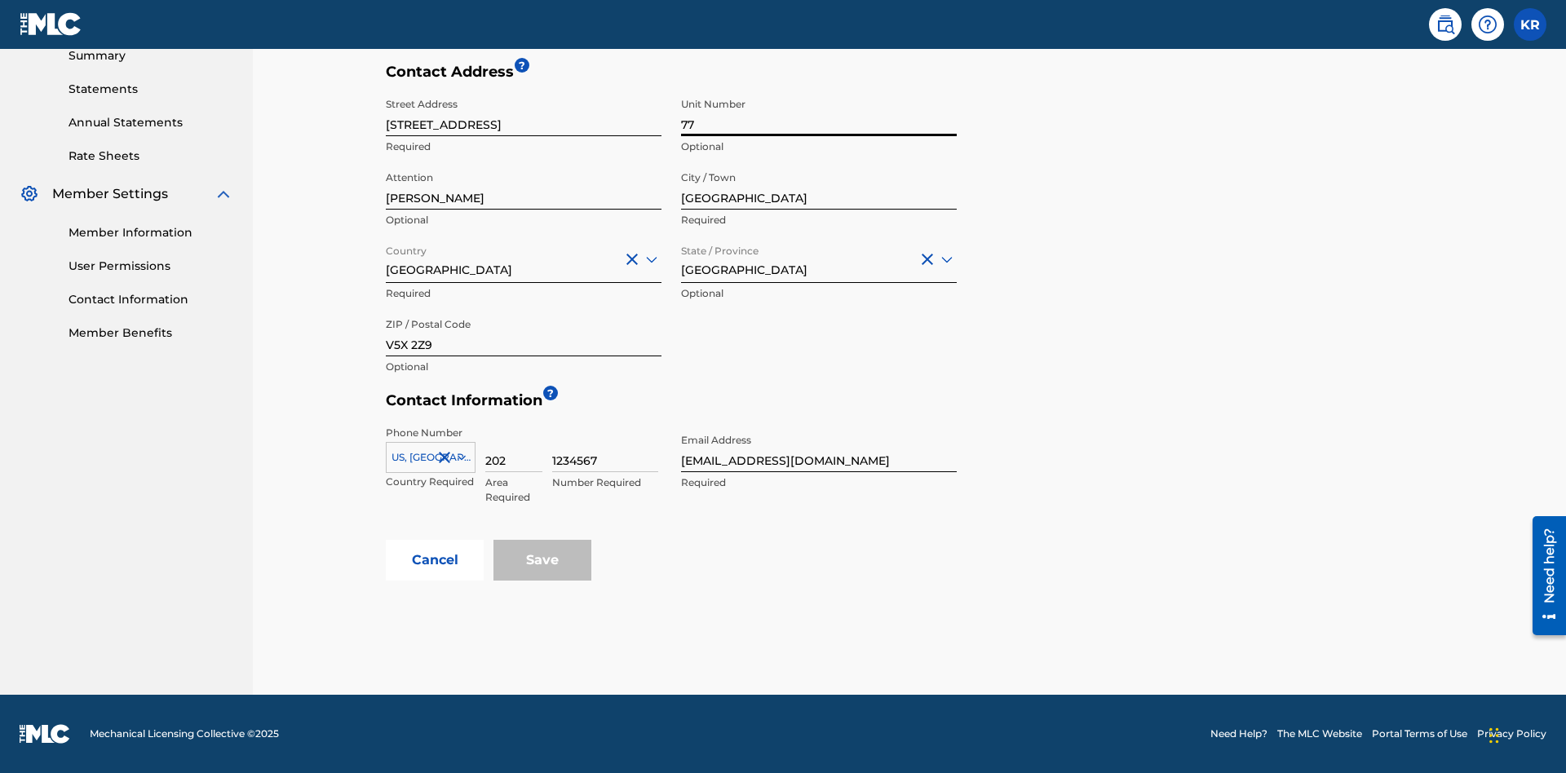
type input "77"
click at [524, 186] on input "[PERSON_NAME]" at bounding box center [524, 186] width 276 height 47
type input "[PERSON_NAME]"
click at [387, 259] on input "Country" at bounding box center [387, 258] width 3 height 17
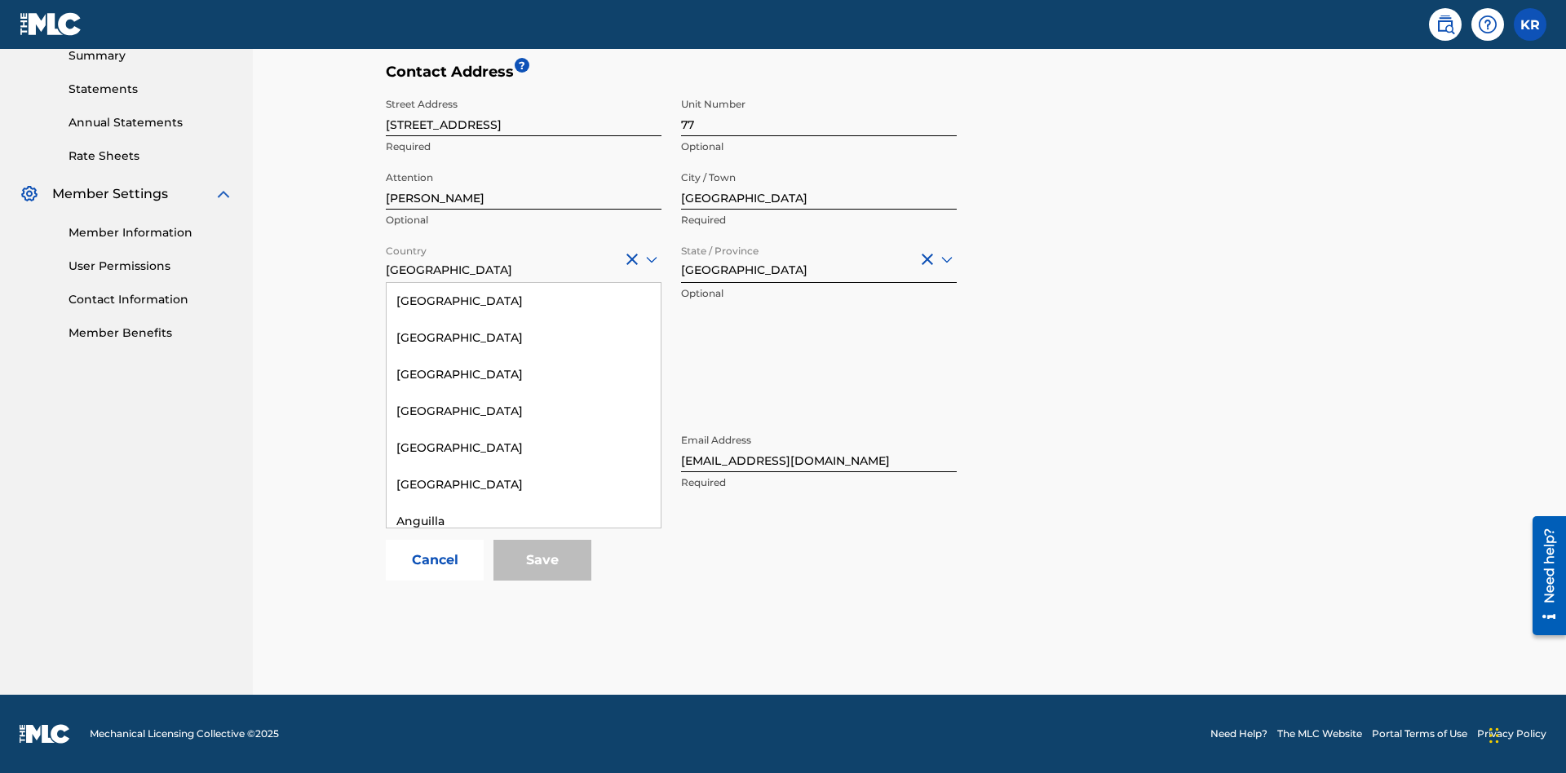
scroll to position [1052, 0]
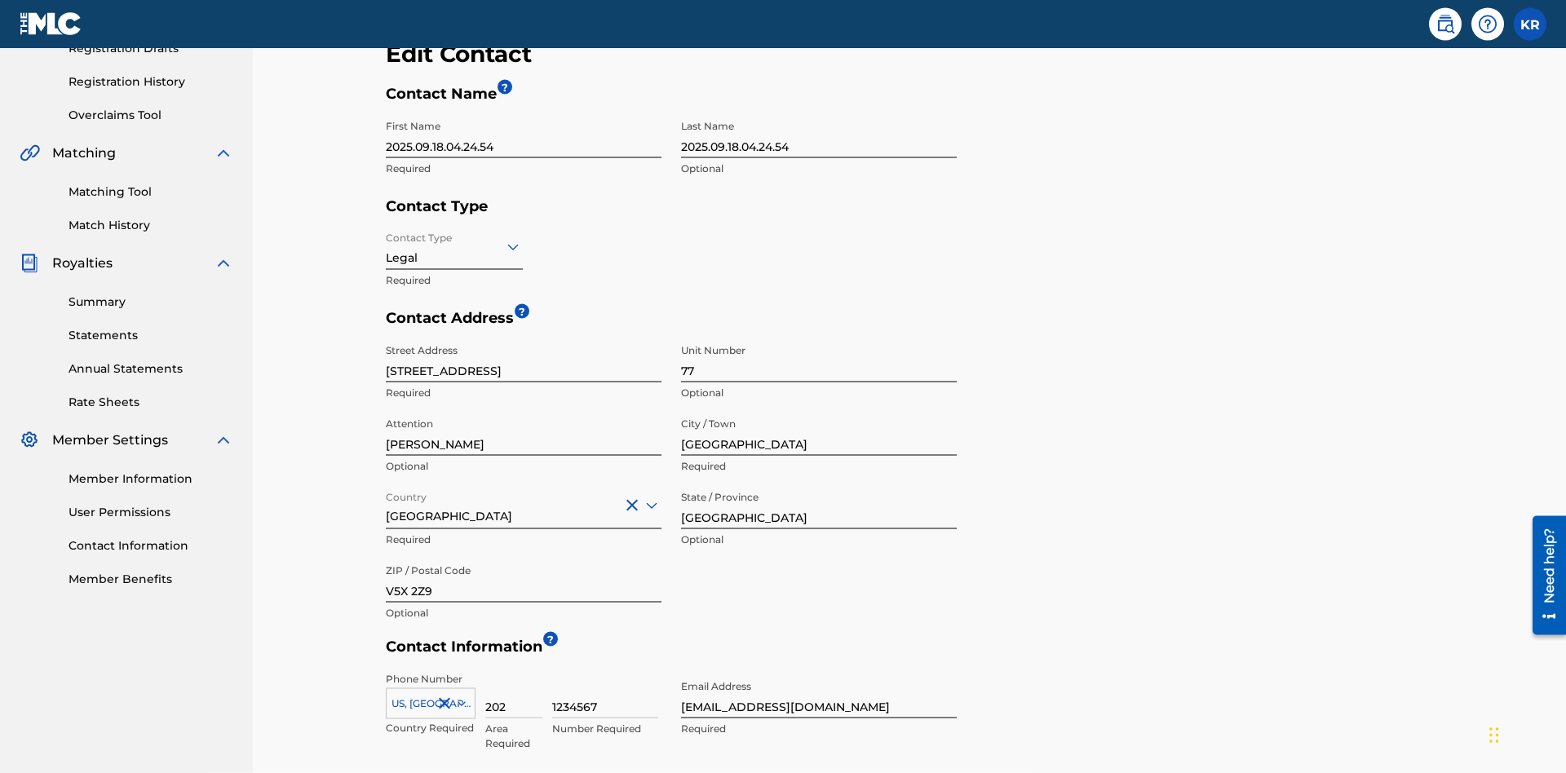
scroll to position [538, 0]
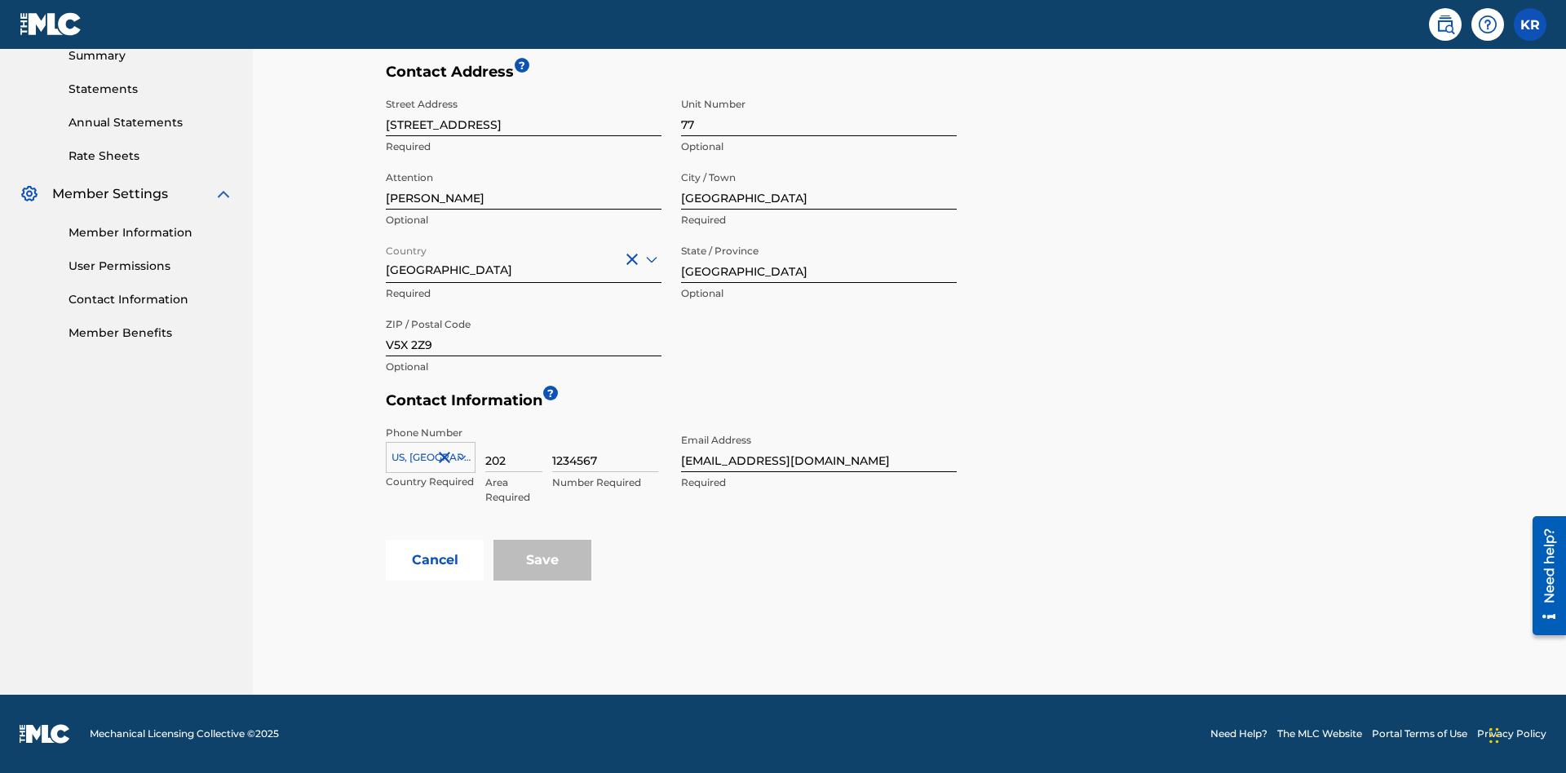
click at [819, 259] on input "[GEOGRAPHIC_DATA]" at bounding box center [819, 260] width 276 height 47
type input "[GEOGRAPHIC_DATA]"
click at [524, 333] on input "V5X 2Z9" at bounding box center [524, 333] width 276 height 47
type input "2060"
click at [458, 458] on icon at bounding box center [462, 457] width 8 height 5
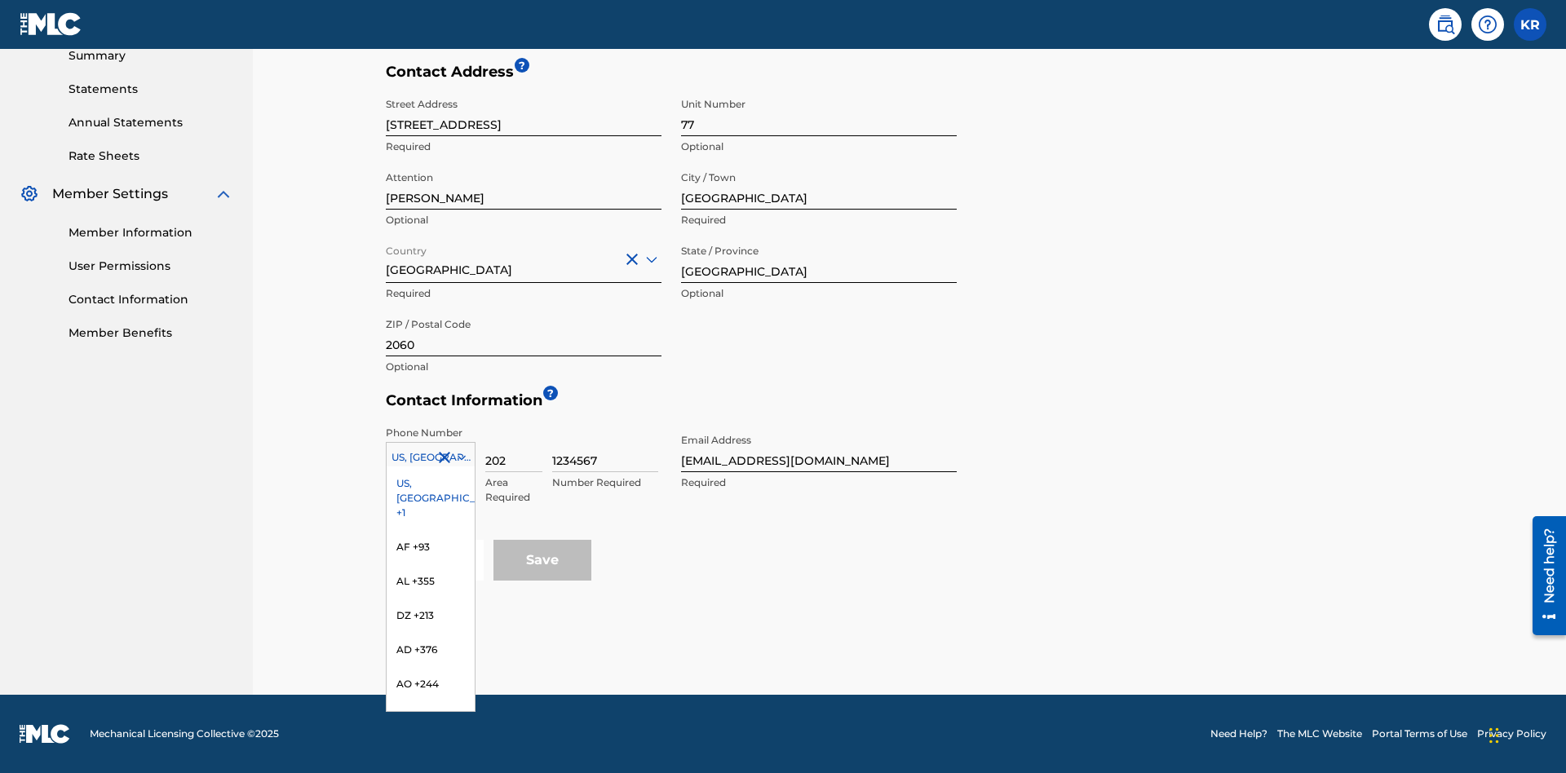
click at [514, 449] on input "202" at bounding box center [513, 449] width 57 height 47
type input "293"
click at [605, 449] on input "1234567" at bounding box center [605, 449] width 106 height 47
type input "9196900"
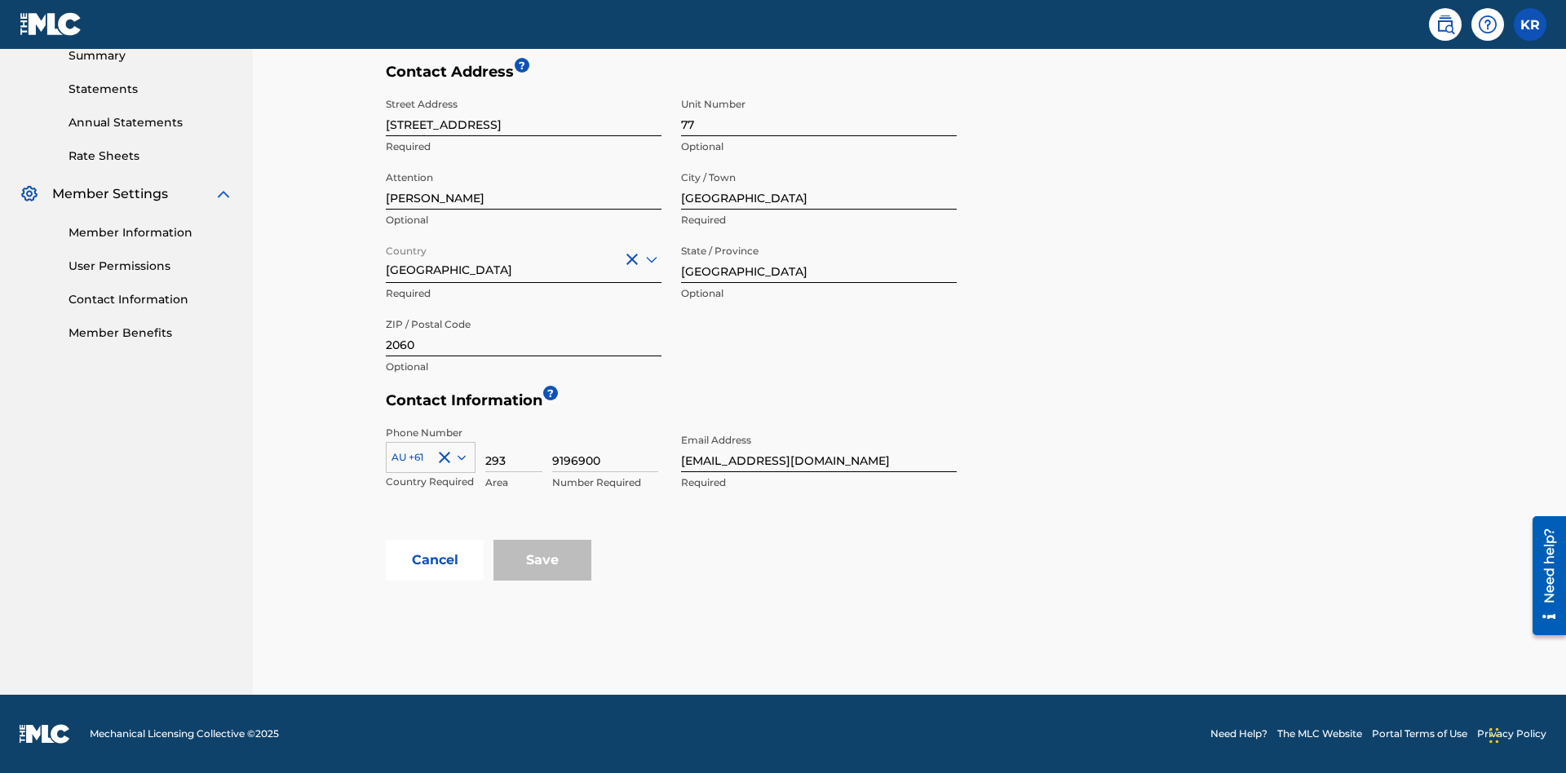
click at [819, 449] on input "[EMAIL_ADDRESS][DOMAIN_NAME]" at bounding box center [819, 449] width 276 height 47
type input "[EMAIL_ADDRESS][DOMAIN_NAME]"
click at [435, 560] on button "Cancel" at bounding box center [435, 560] width 98 height 41
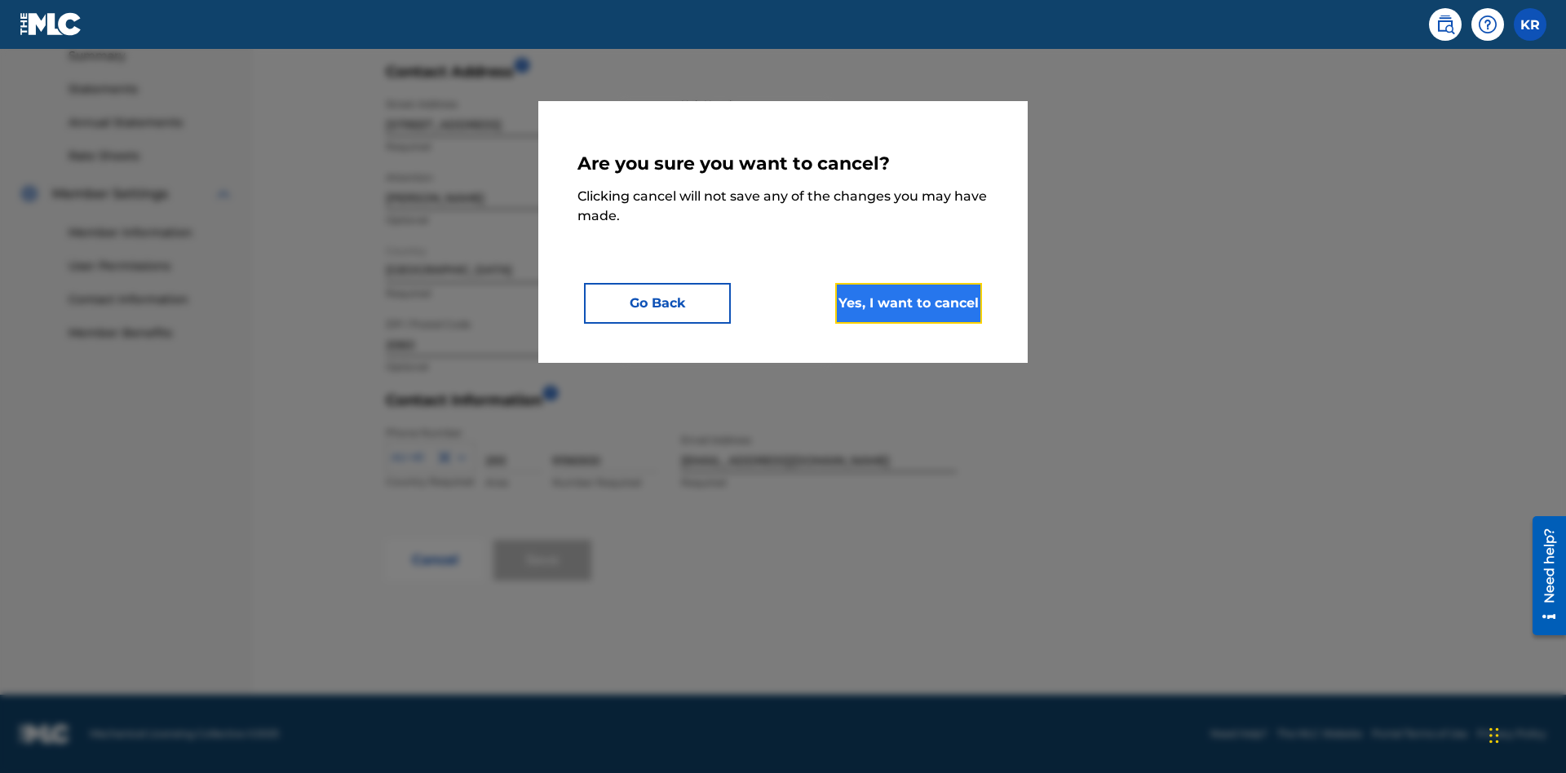
click at [909, 303] on button "Yes, I want to cancel" at bounding box center [908, 303] width 147 height 41
